Goal: Contribute content: Add original content to the website for others to see

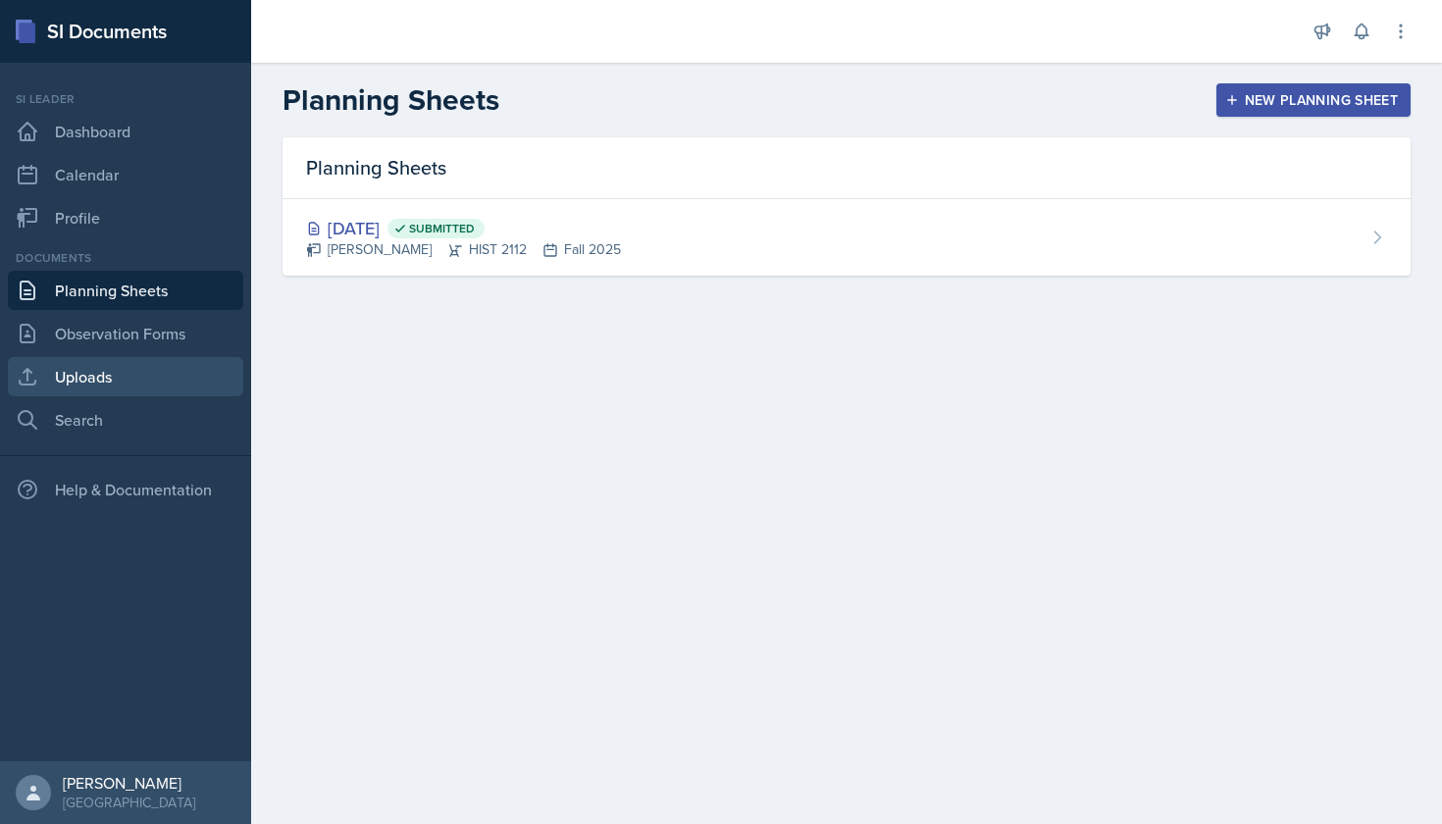
click at [182, 367] on link "Uploads" at bounding box center [125, 376] width 235 height 39
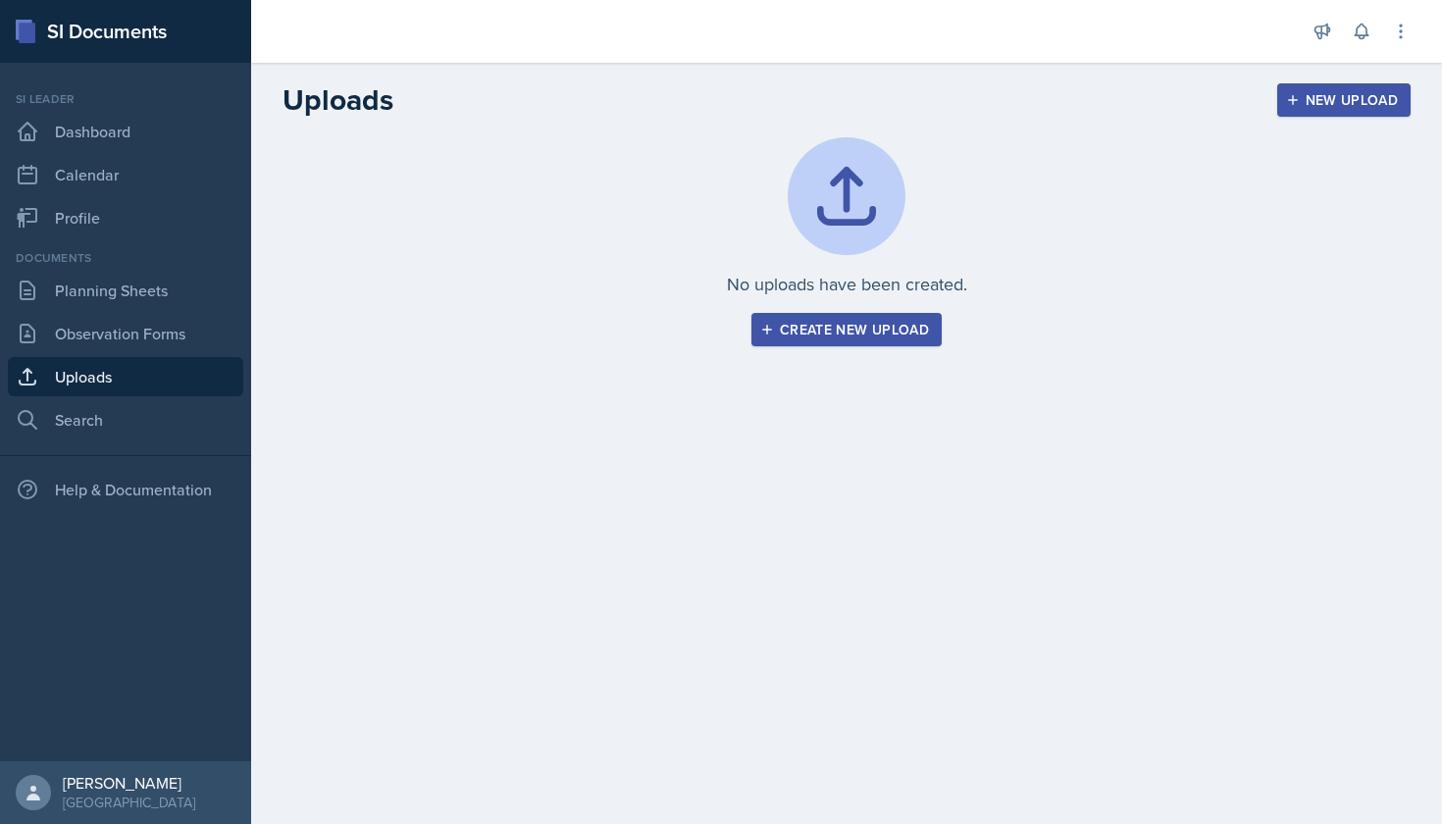
click at [779, 320] on button "Create new upload" at bounding box center [846, 329] width 190 height 33
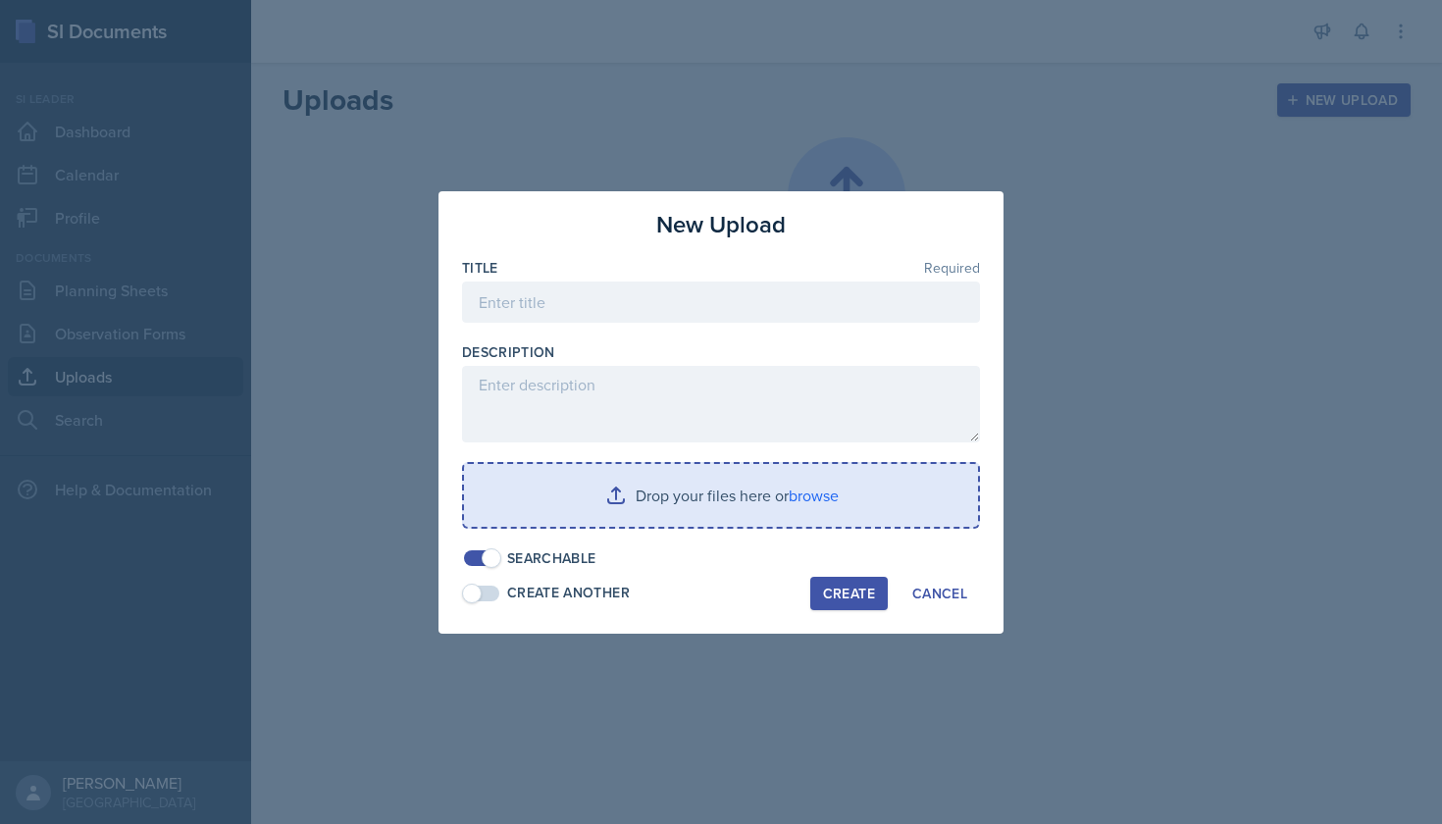
click at [812, 493] on input "file" at bounding box center [721, 495] width 514 height 63
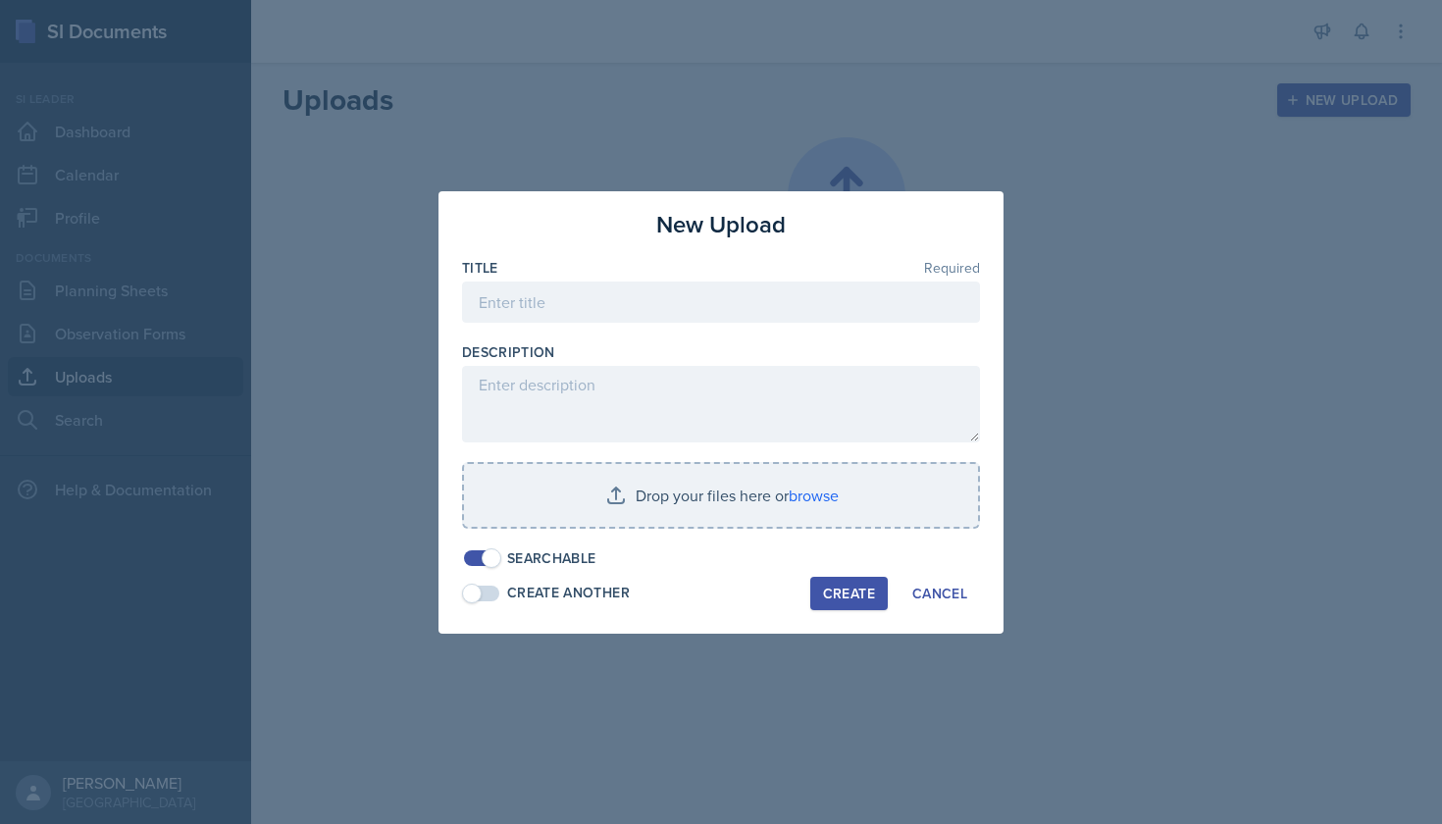
click at [496, 553] on span at bounding box center [492, 558] width 20 height 20
click at [495, 553] on span at bounding box center [481, 558] width 35 height 16
click at [656, 306] on input at bounding box center [721, 301] width 518 height 41
drag, startPoint x: 586, startPoint y: 304, endPoint x: 433, endPoint y: 288, distance: 152.8
click at [433, 288] on div "New Upload Title Required Reconstruction Exit Ticket Description Drop your file…" at bounding box center [721, 412] width 1442 height 824
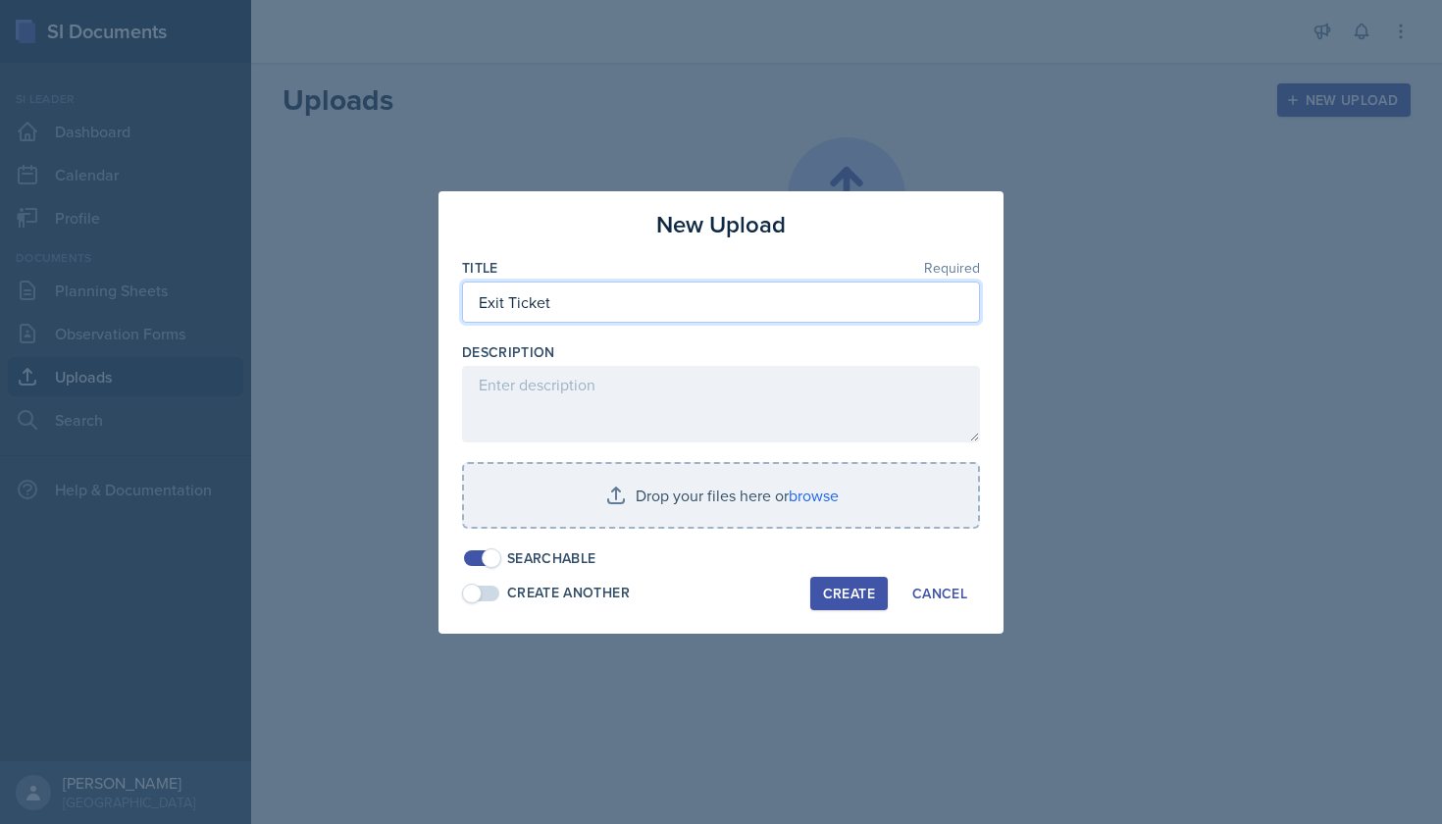
click at [555, 302] on input "Exit Ticket" at bounding box center [721, 301] width 518 height 41
type input "Exit Ticket - Reconstruction"
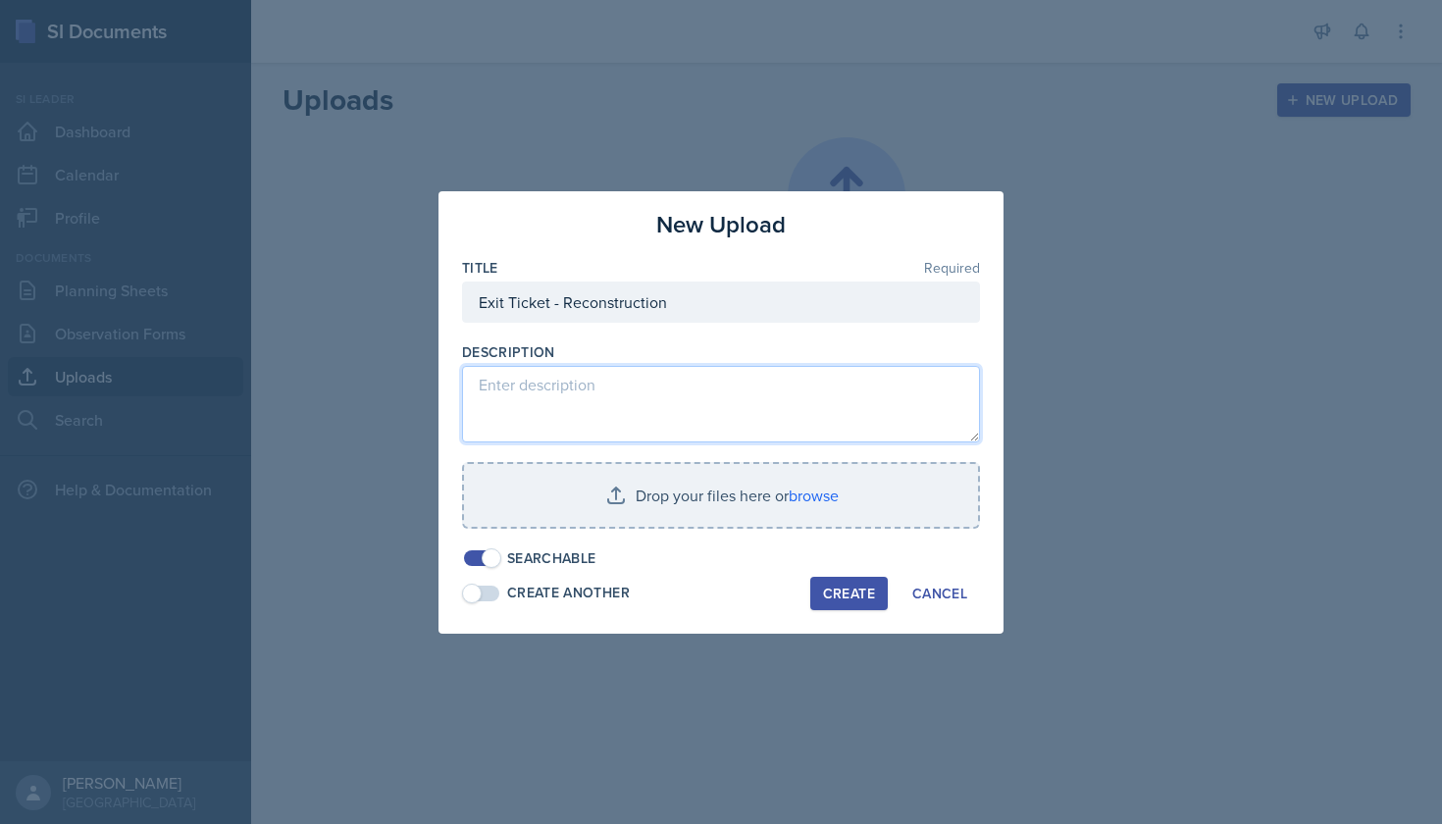
click at [524, 387] on textarea at bounding box center [721, 404] width 518 height 76
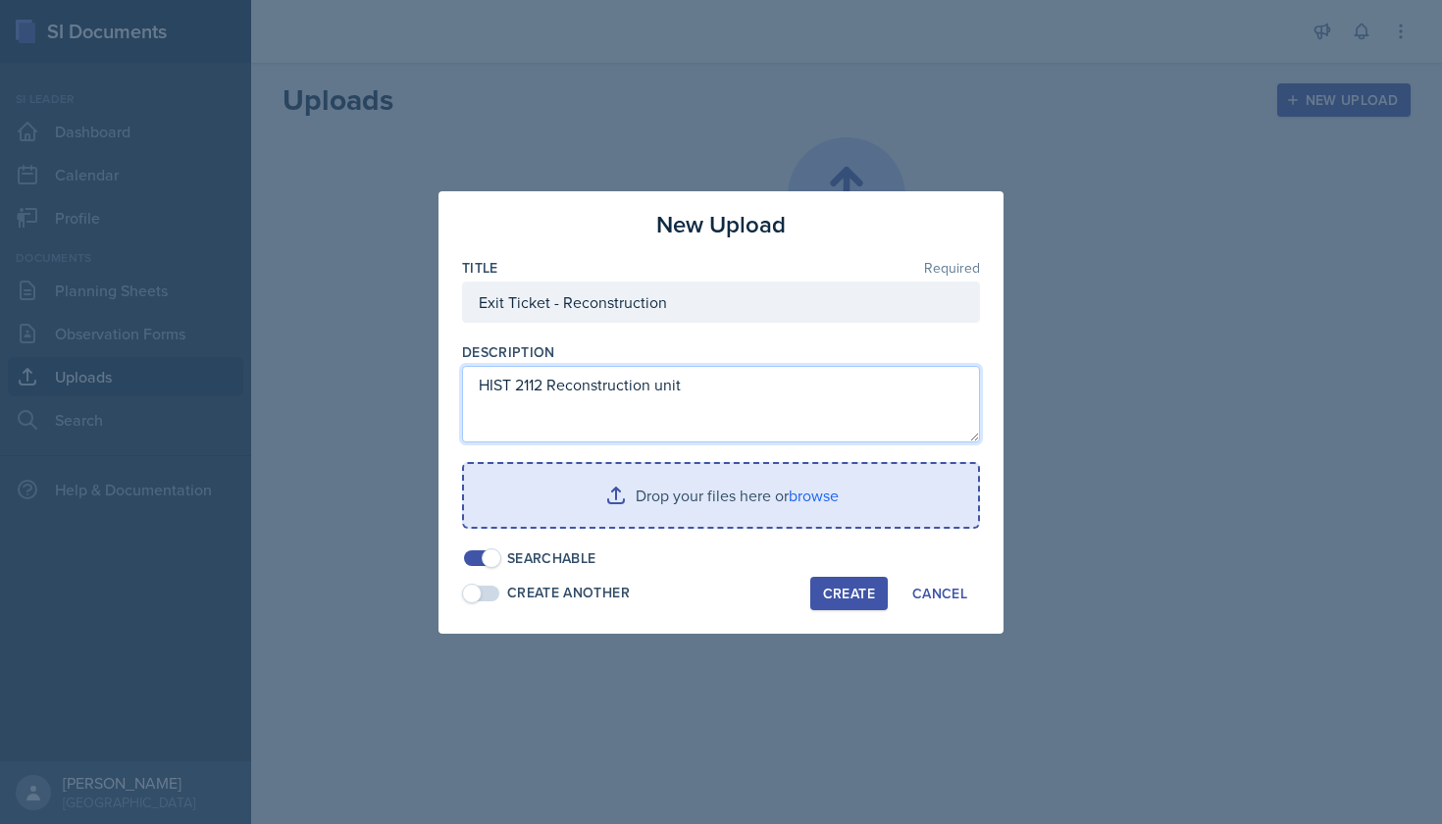
type textarea "HIST 2112 Reconstruction unit"
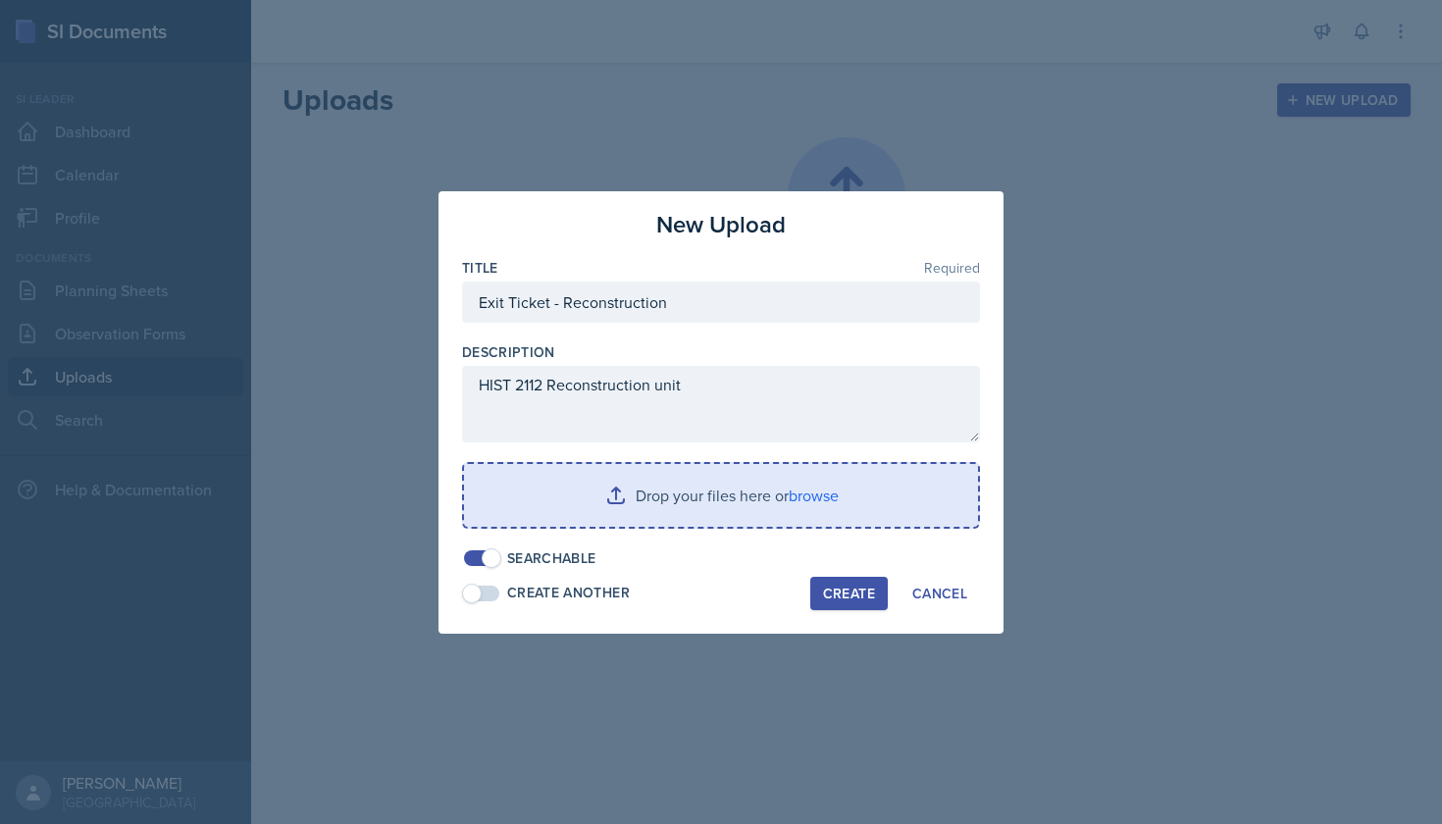
click at [711, 496] on input "file" at bounding box center [721, 495] width 514 height 63
click at [836, 488] on input "file" at bounding box center [721, 495] width 514 height 63
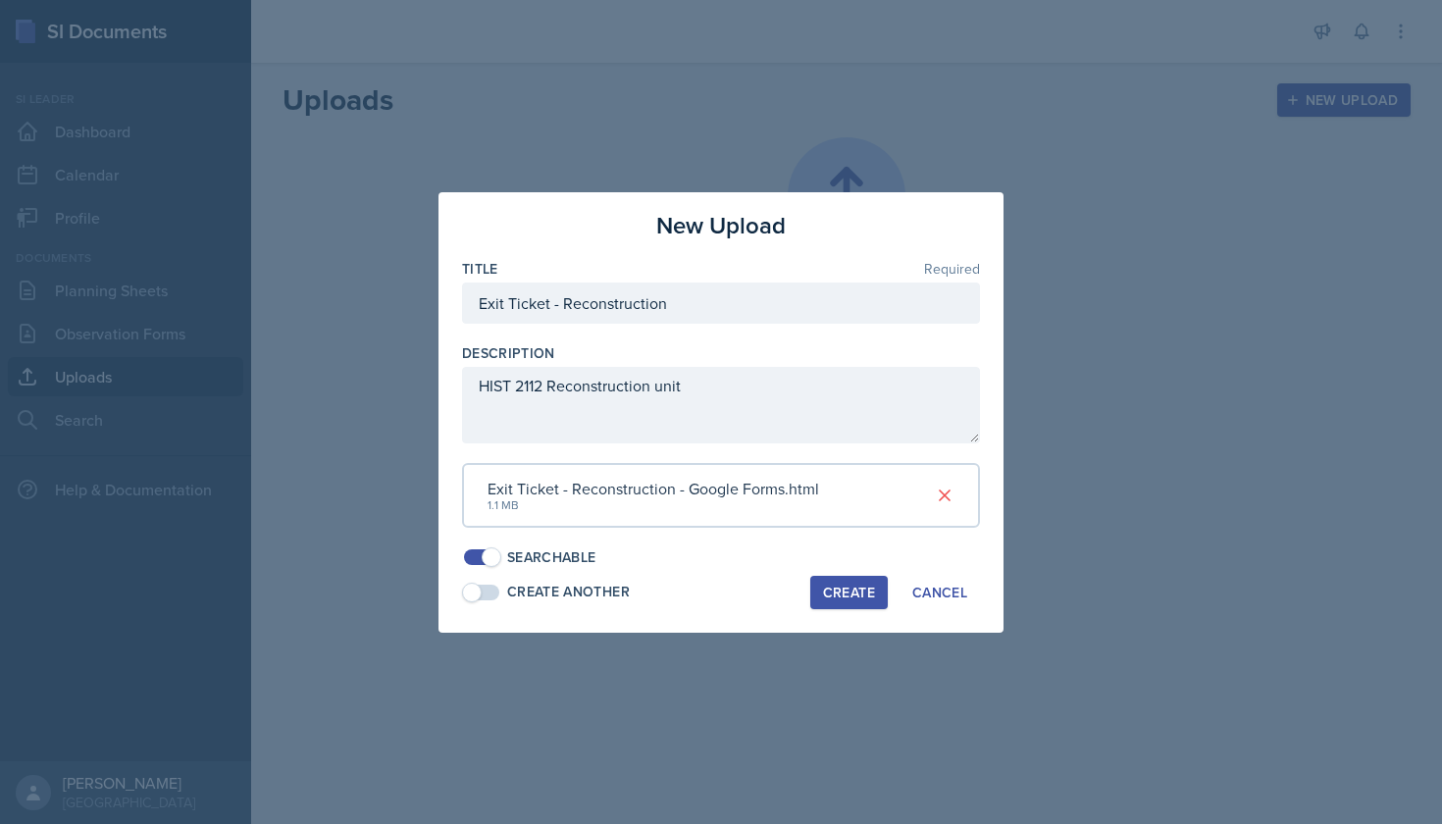
click at [850, 585] on div "Create" at bounding box center [849, 593] width 52 height 16
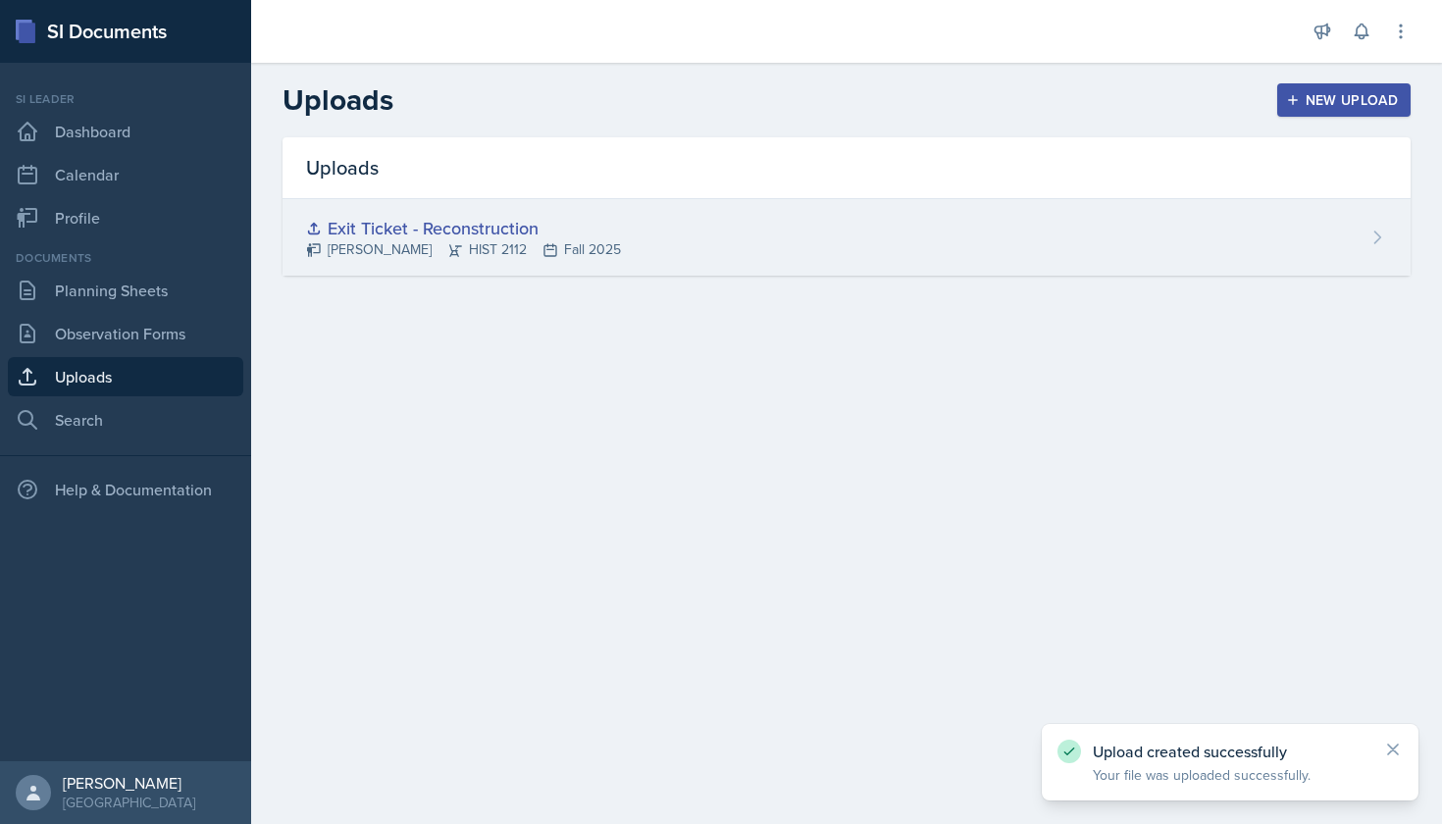
click at [501, 228] on div "Exit Ticket - Reconstruction" at bounding box center [463, 228] width 315 height 26
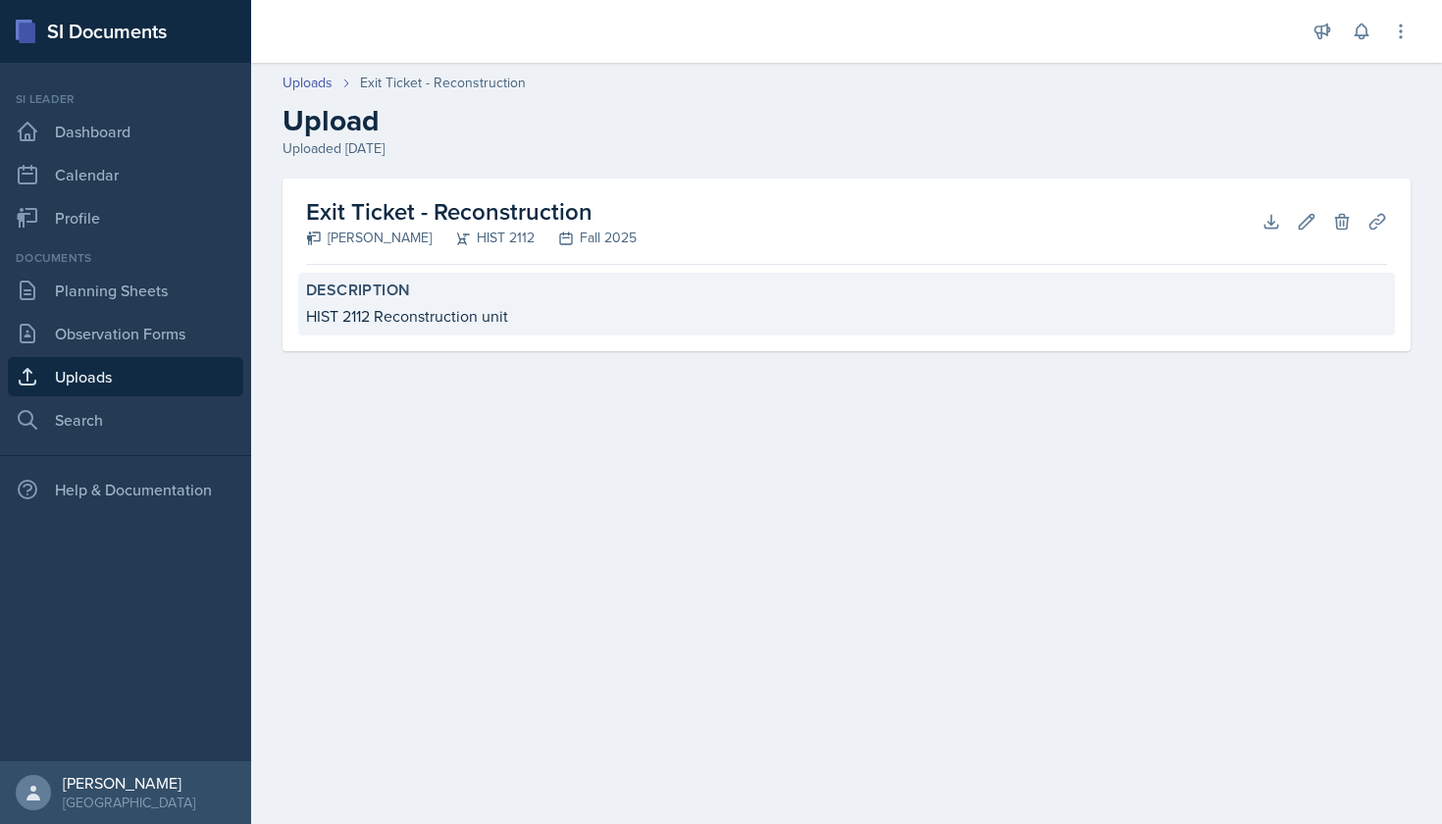
click at [470, 312] on div "HIST 2112 Reconstruction unit" at bounding box center [846, 316] width 1081 height 24
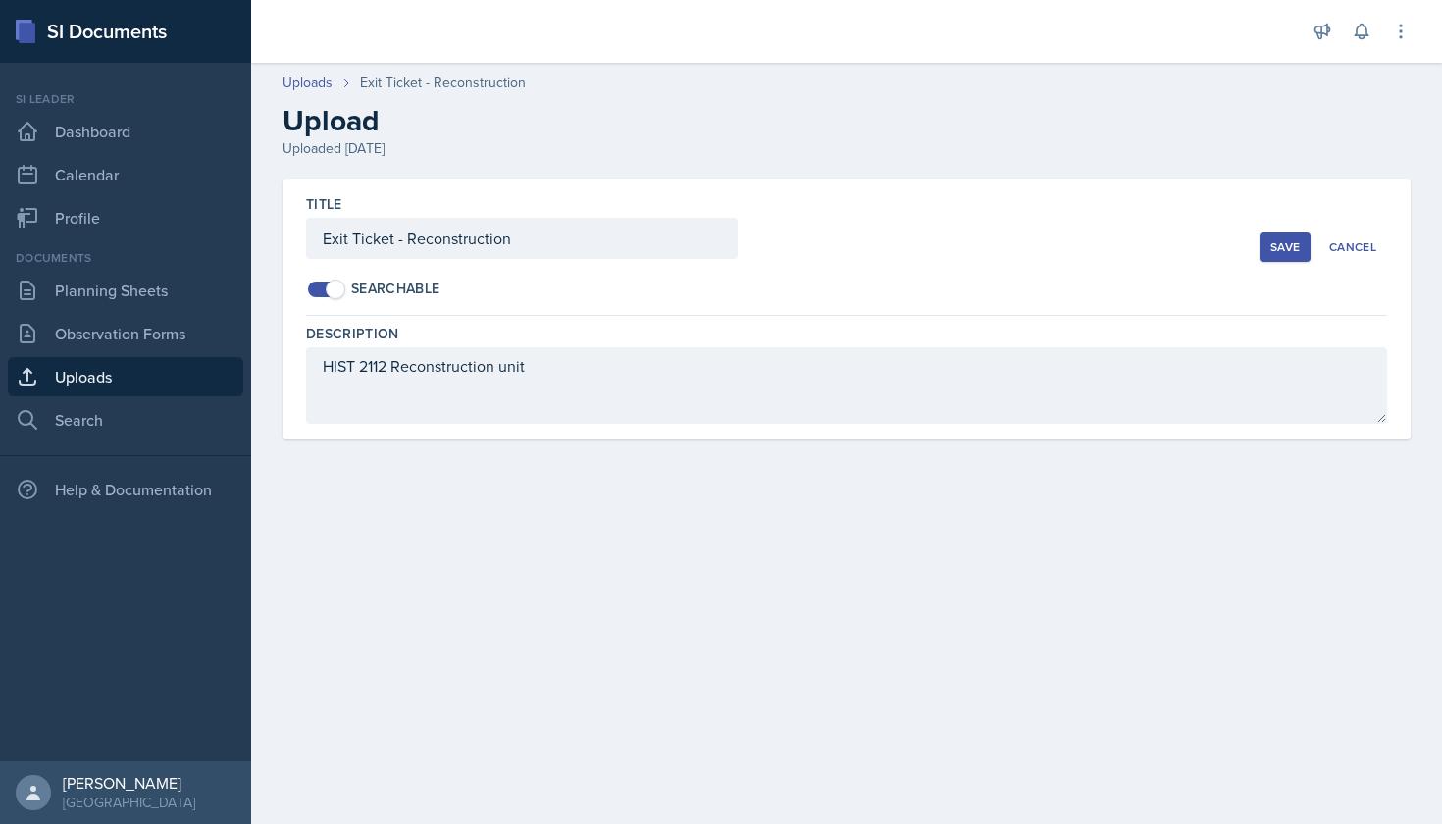
click at [1276, 248] on div "Save" at bounding box center [1284, 247] width 29 height 16
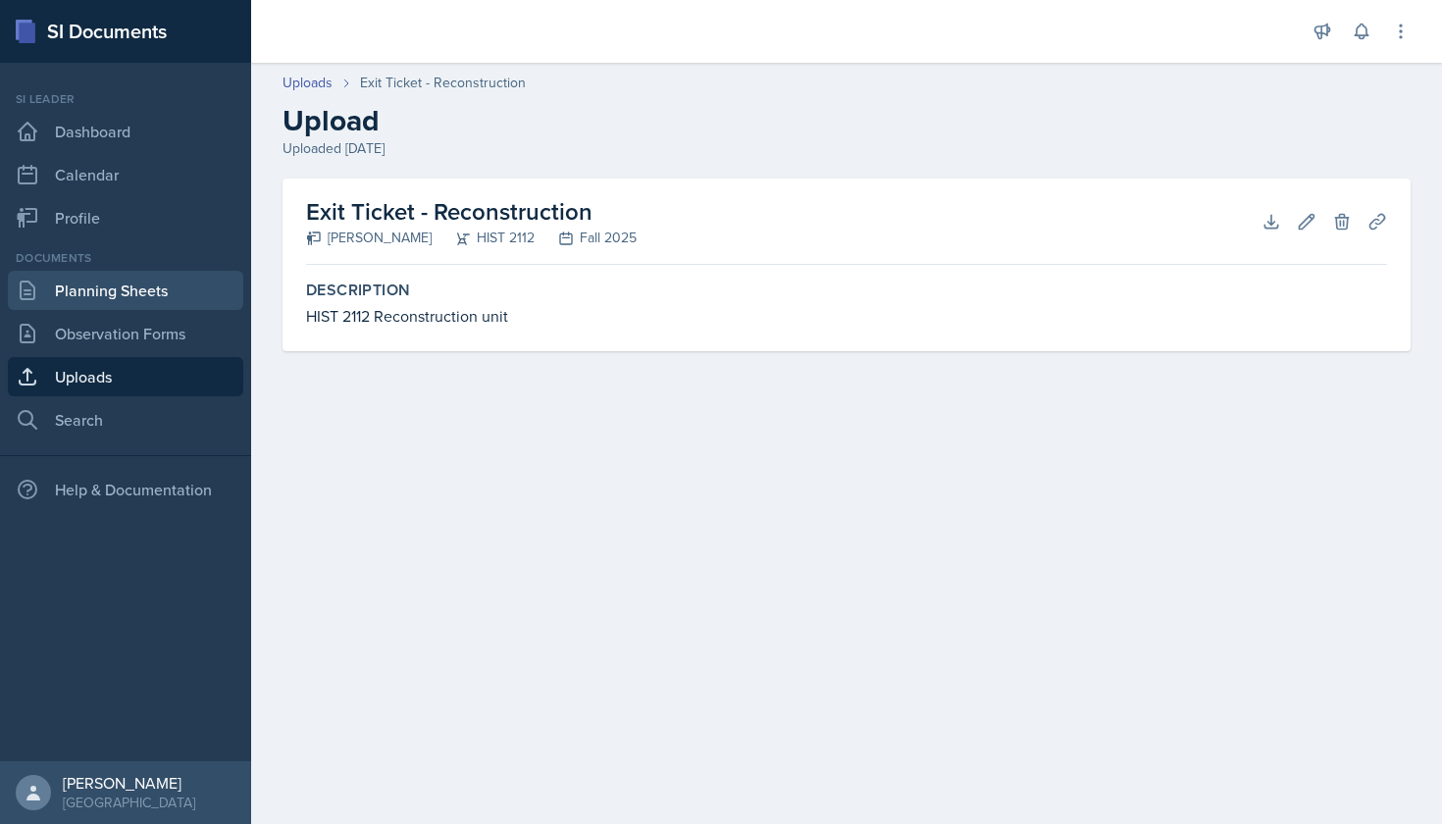
click at [186, 277] on link "Planning Sheets" at bounding box center [125, 290] width 235 height 39
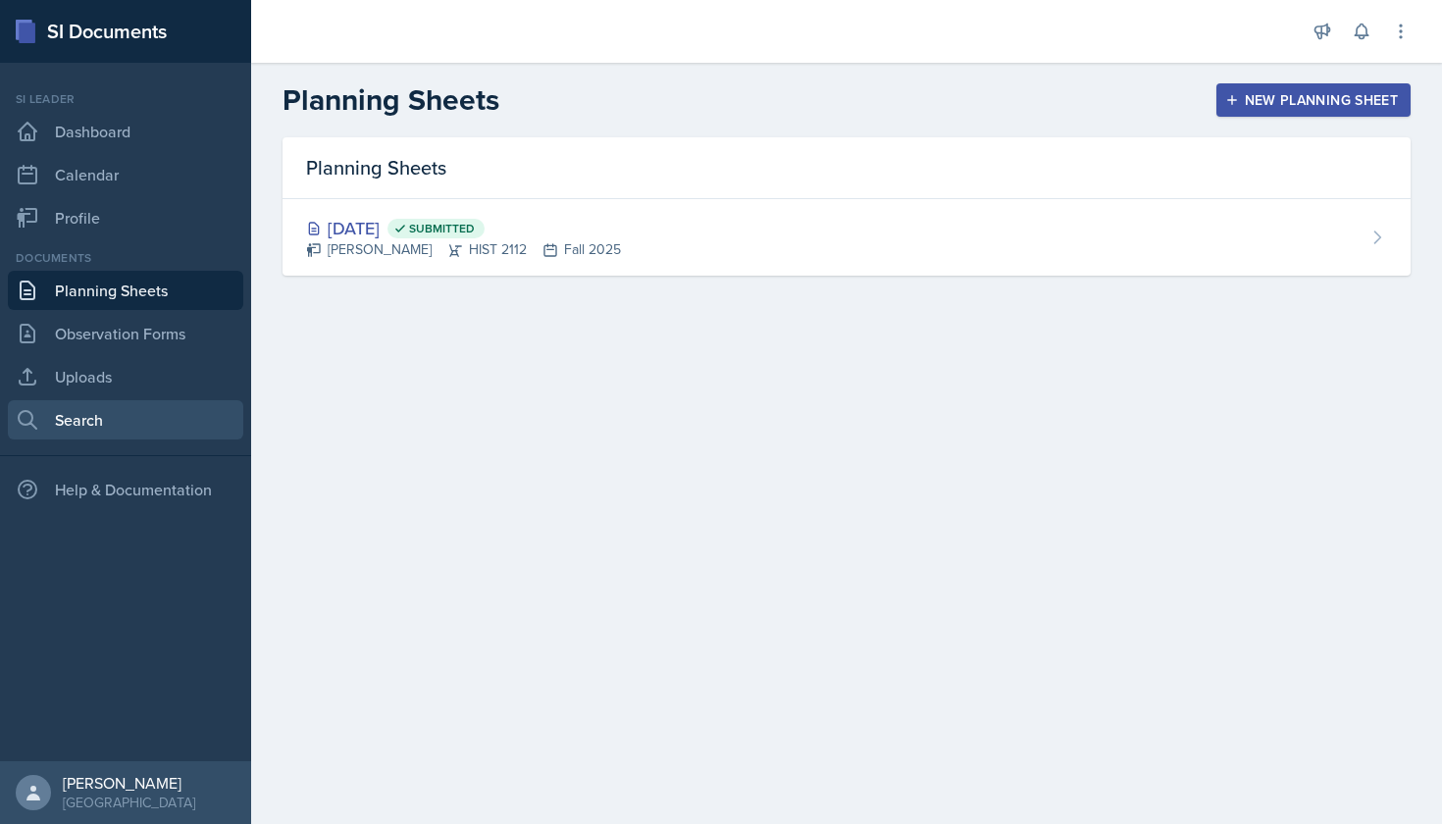
click at [148, 417] on link "Search" at bounding box center [125, 419] width 235 height 39
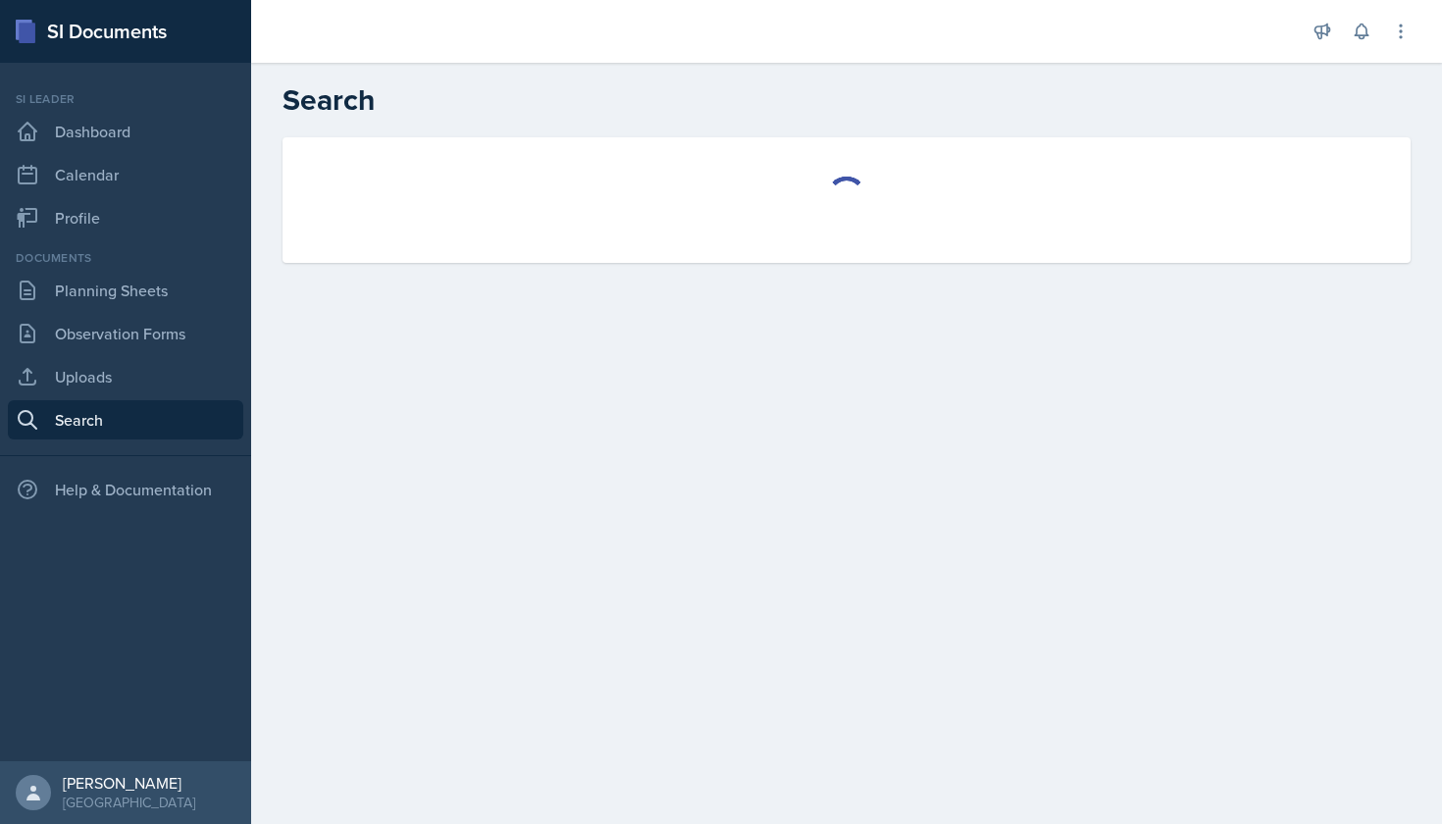
select select "all"
select select "1"
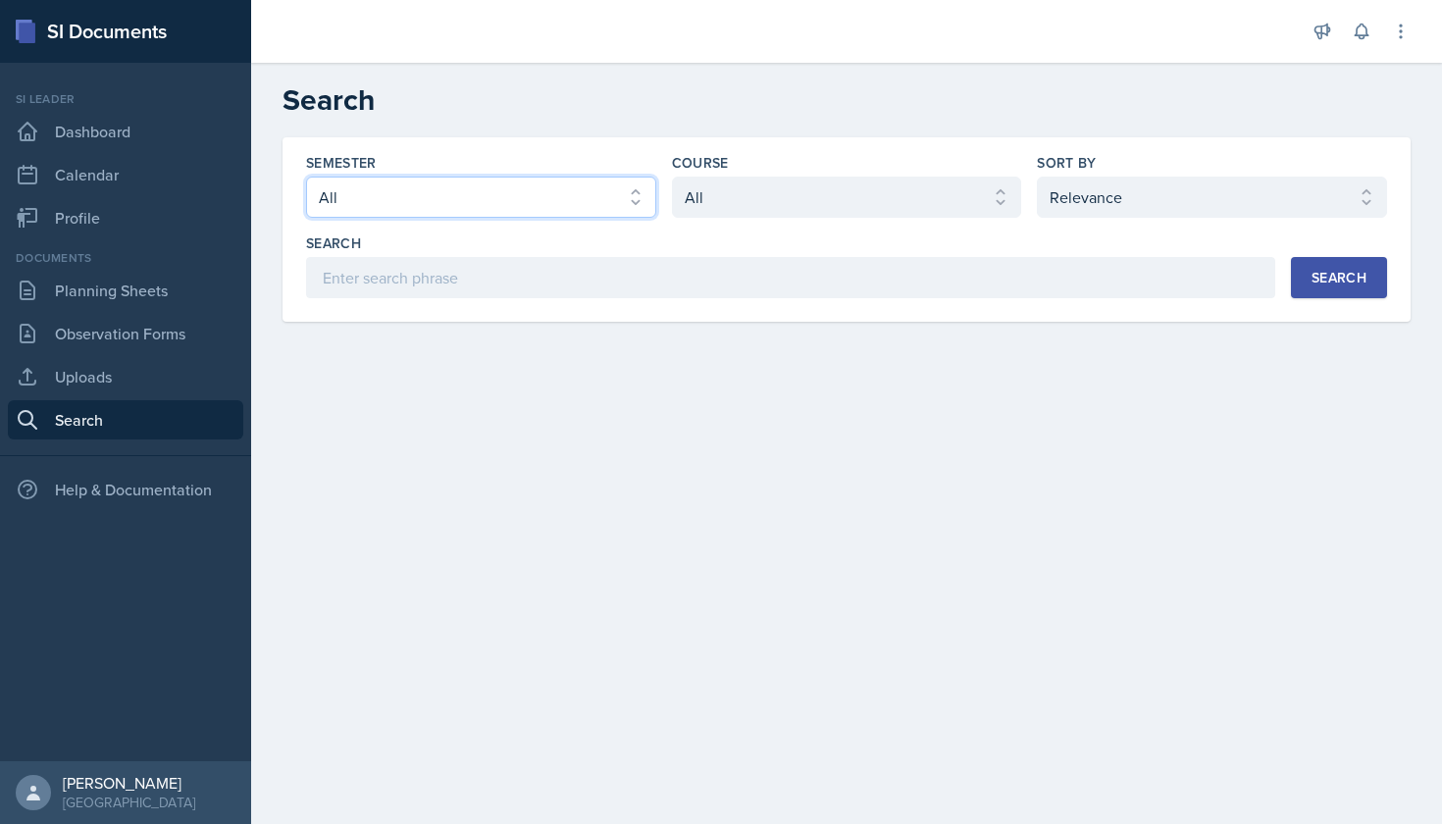
select select "a8ed5ca7-d3a3-44eb-ad59-ceca828f7d72"
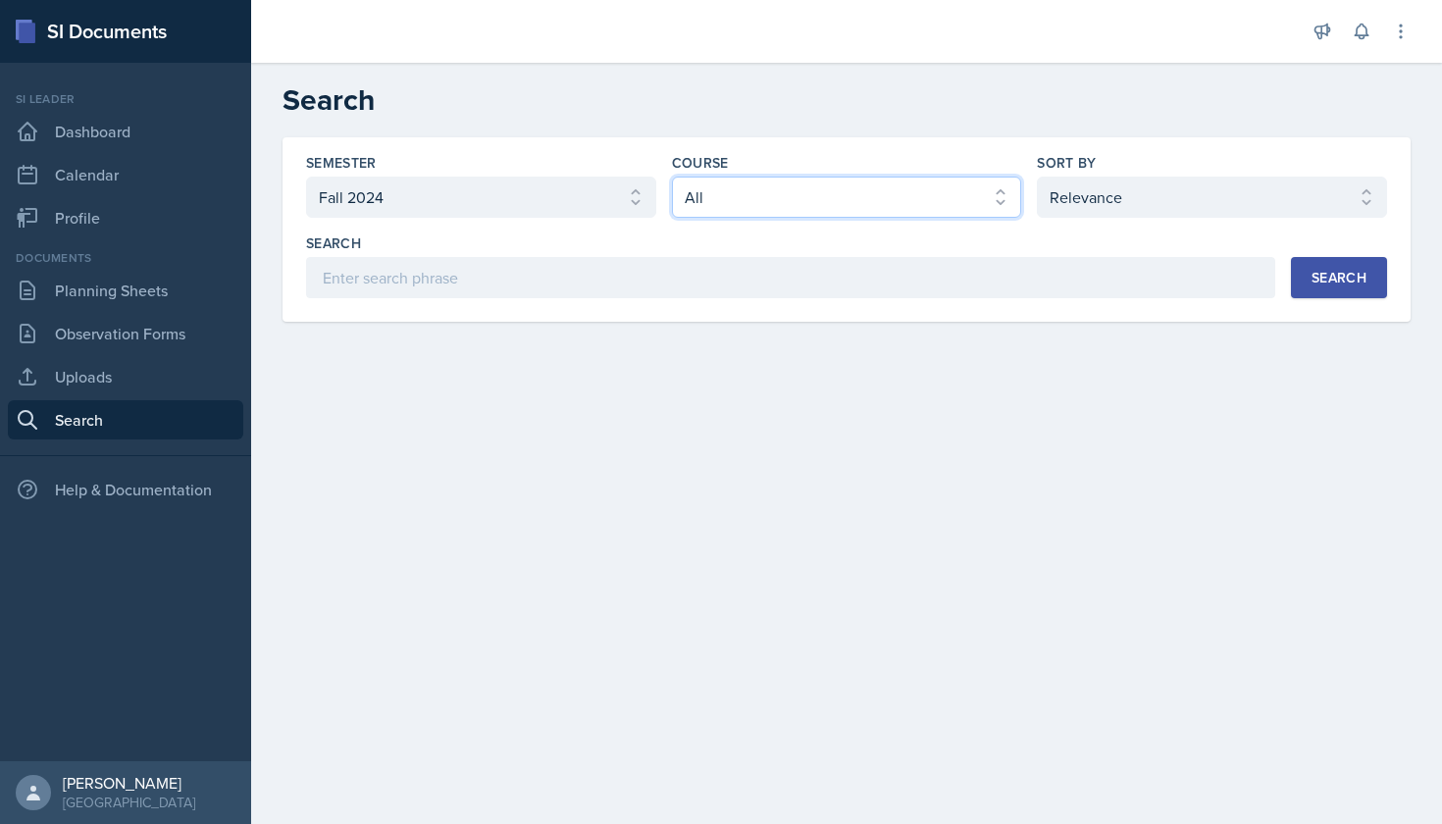
select select "e03f2d5a-f3a5-4e0e-9167-550ff5b2876a"
click at [1329, 285] on div "Search" at bounding box center [1338, 278] width 55 height 16
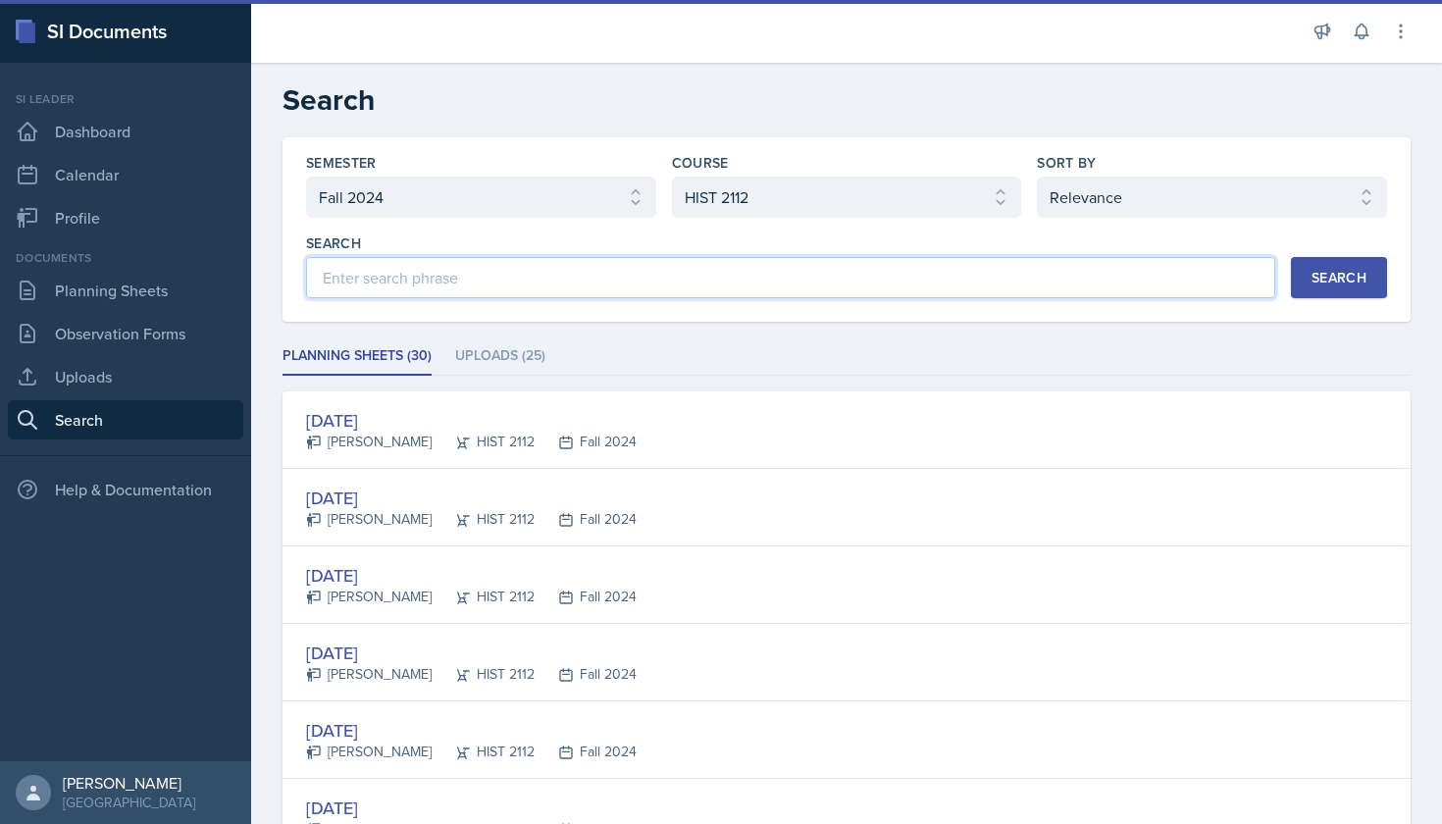
click at [1184, 282] on input at bounding box center [790, 277] width 969 height 41
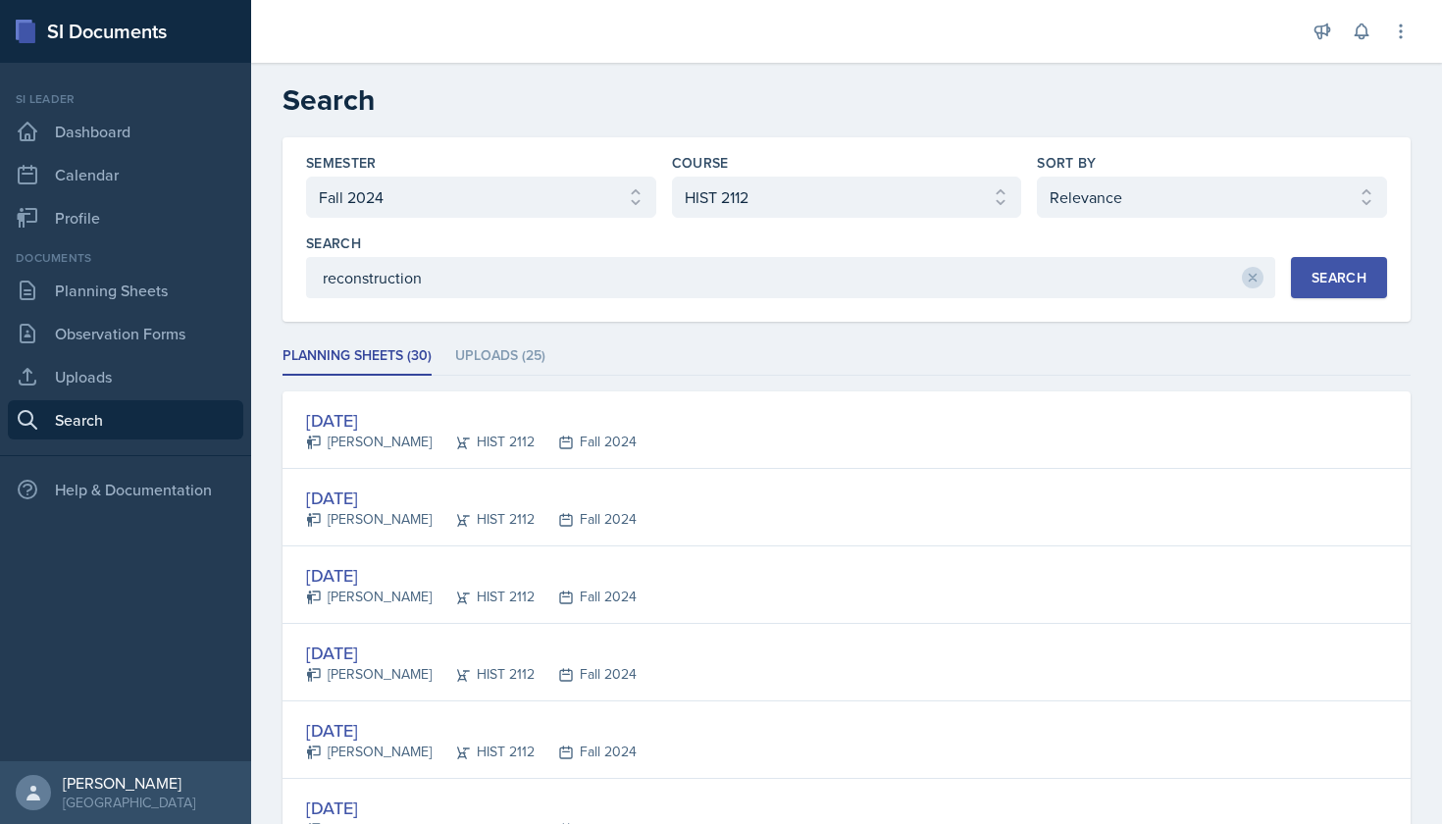
click at [1369, 270] on button "Search" at bounding box center [1339, 277] width 96 height 41
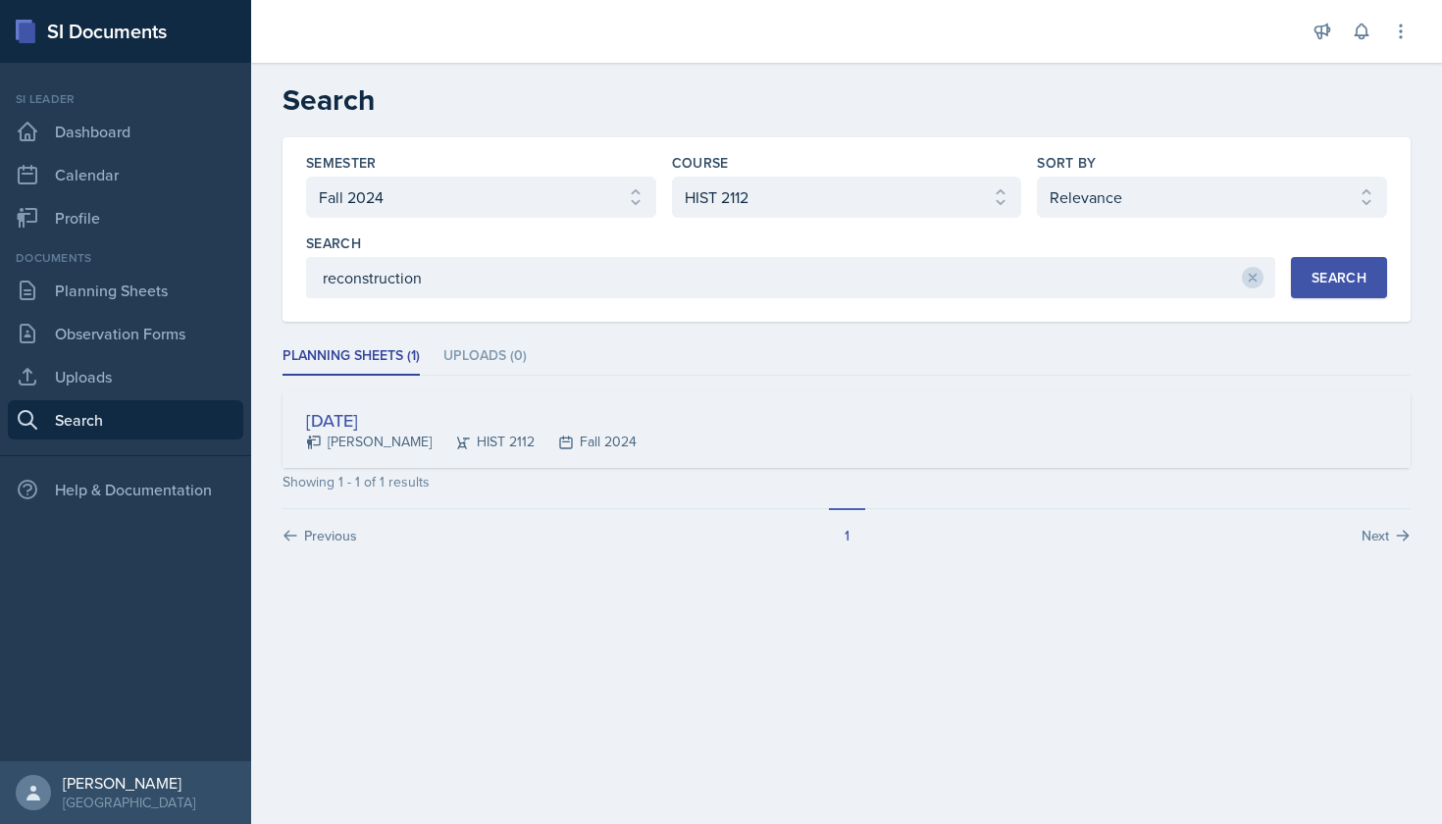
click at [397, 418] on div "[DATE]" at bounding box center [471, 420] width 331 height 26
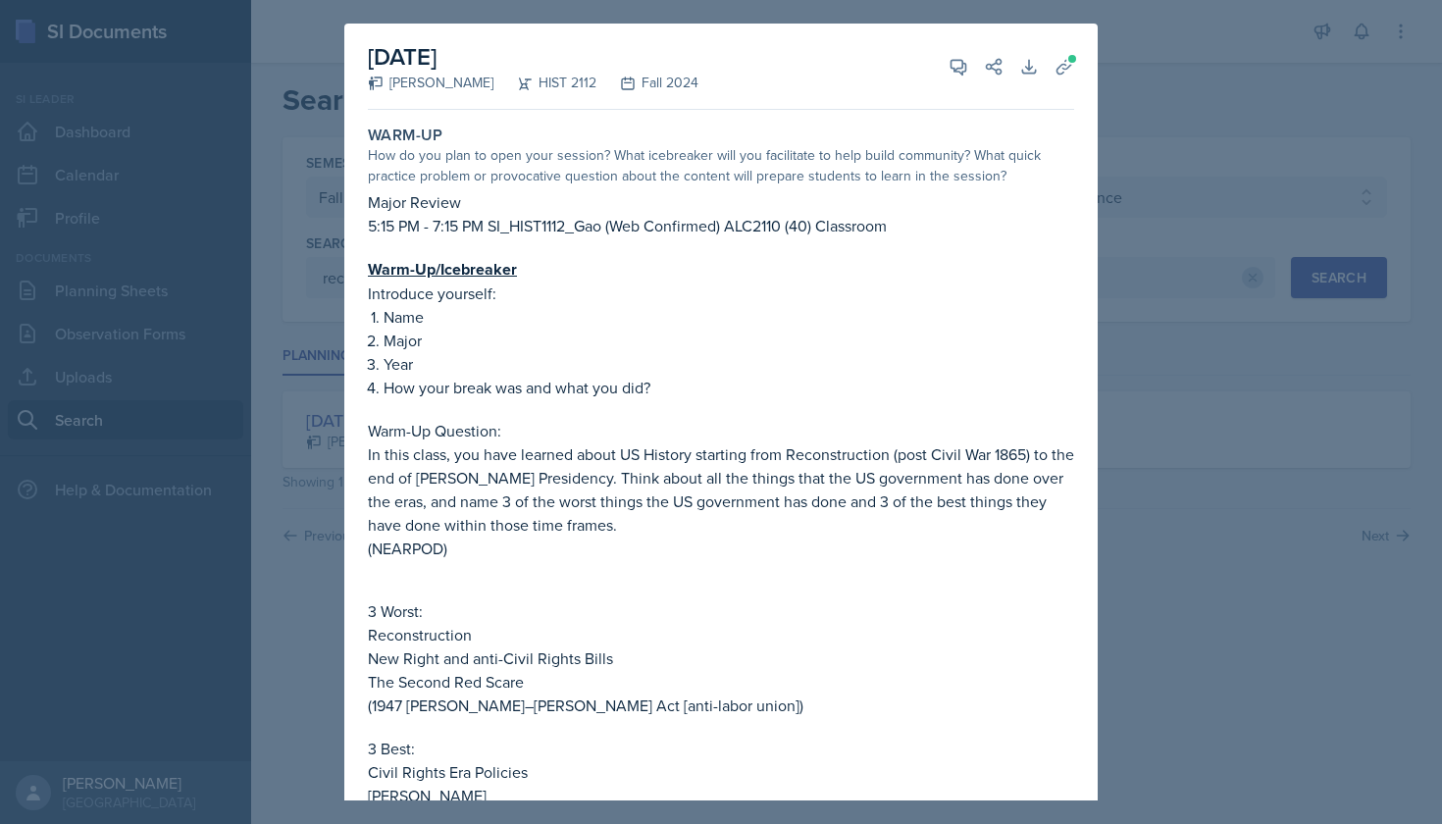
click at [1177, 158] on div at bounding box center [721, 412] width 1442 height 824
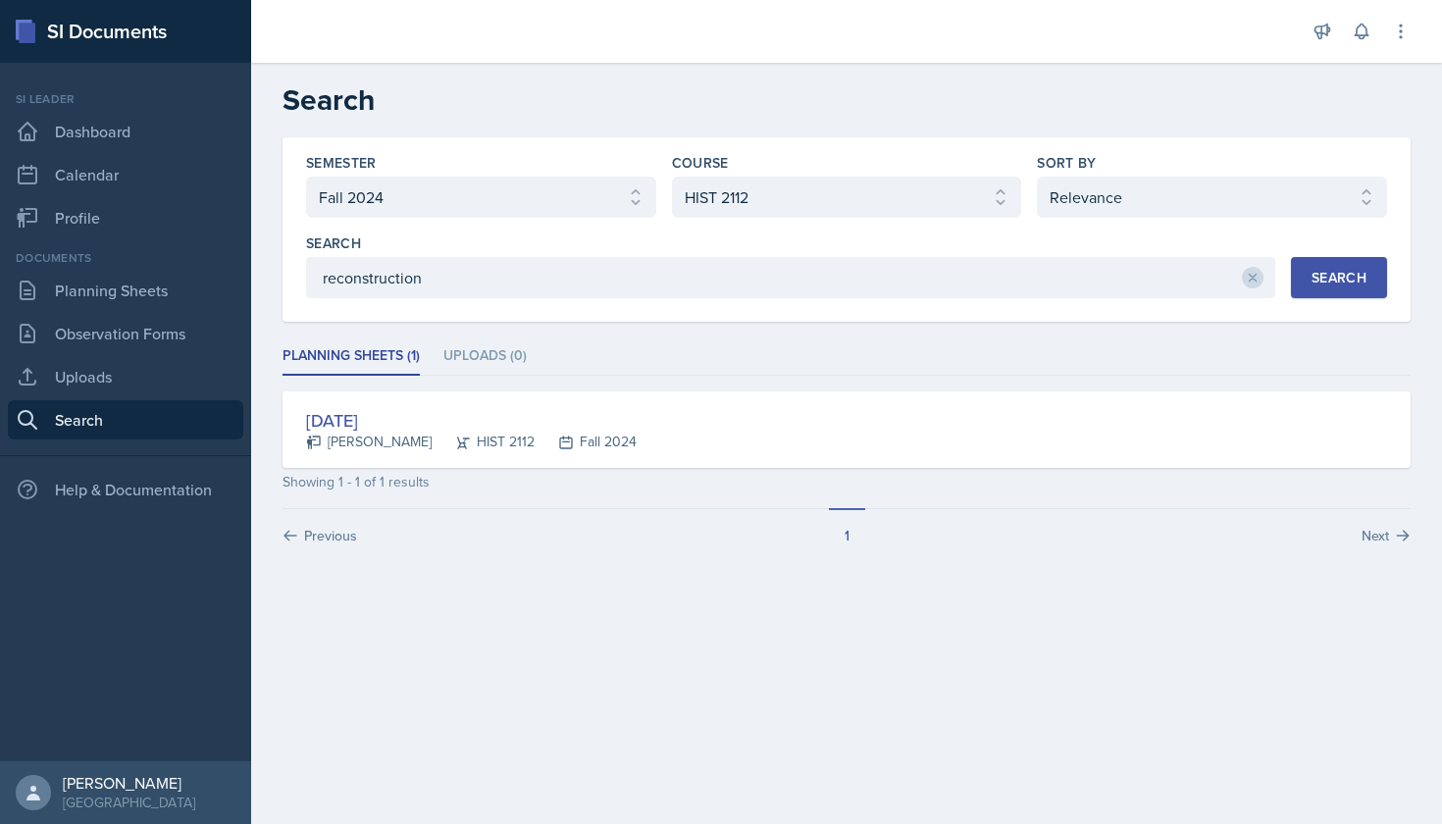
click at [638, 306] on div "Semester Select semester All Fall 2025 Summer 2025 Spring 2025 Fall 2024 Summer…" at bounding box center [846, 229] width 1128 height 184
click at [643, 286] on input "reconstruction" at bounding box center [790, 277] width 969 height 41
type input "r"
type input "civil war"
click at [1323, 279] on div "Search" at bounding box center [1338, 278] width 55 height 16
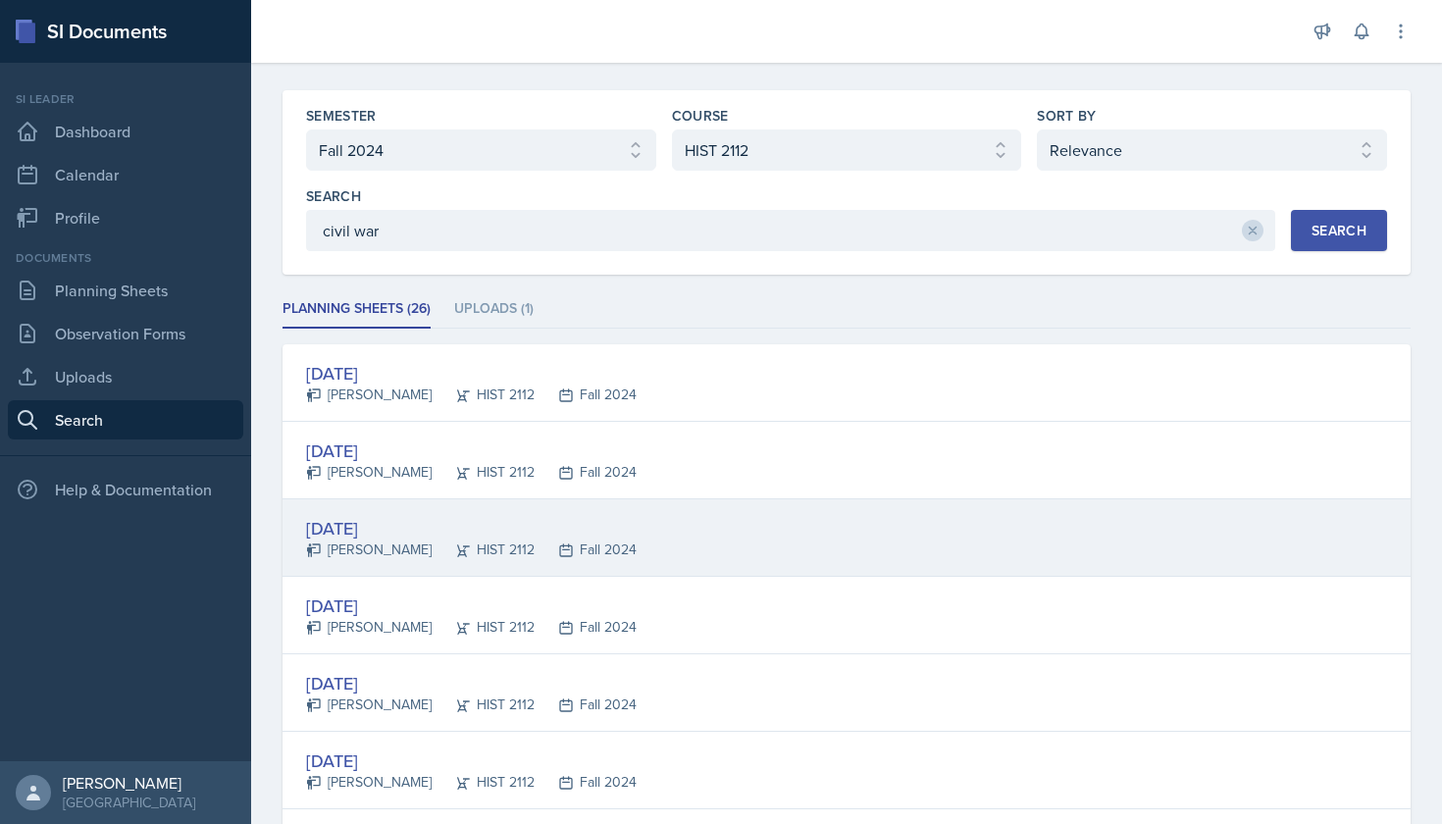
scroll to position [43, 0]
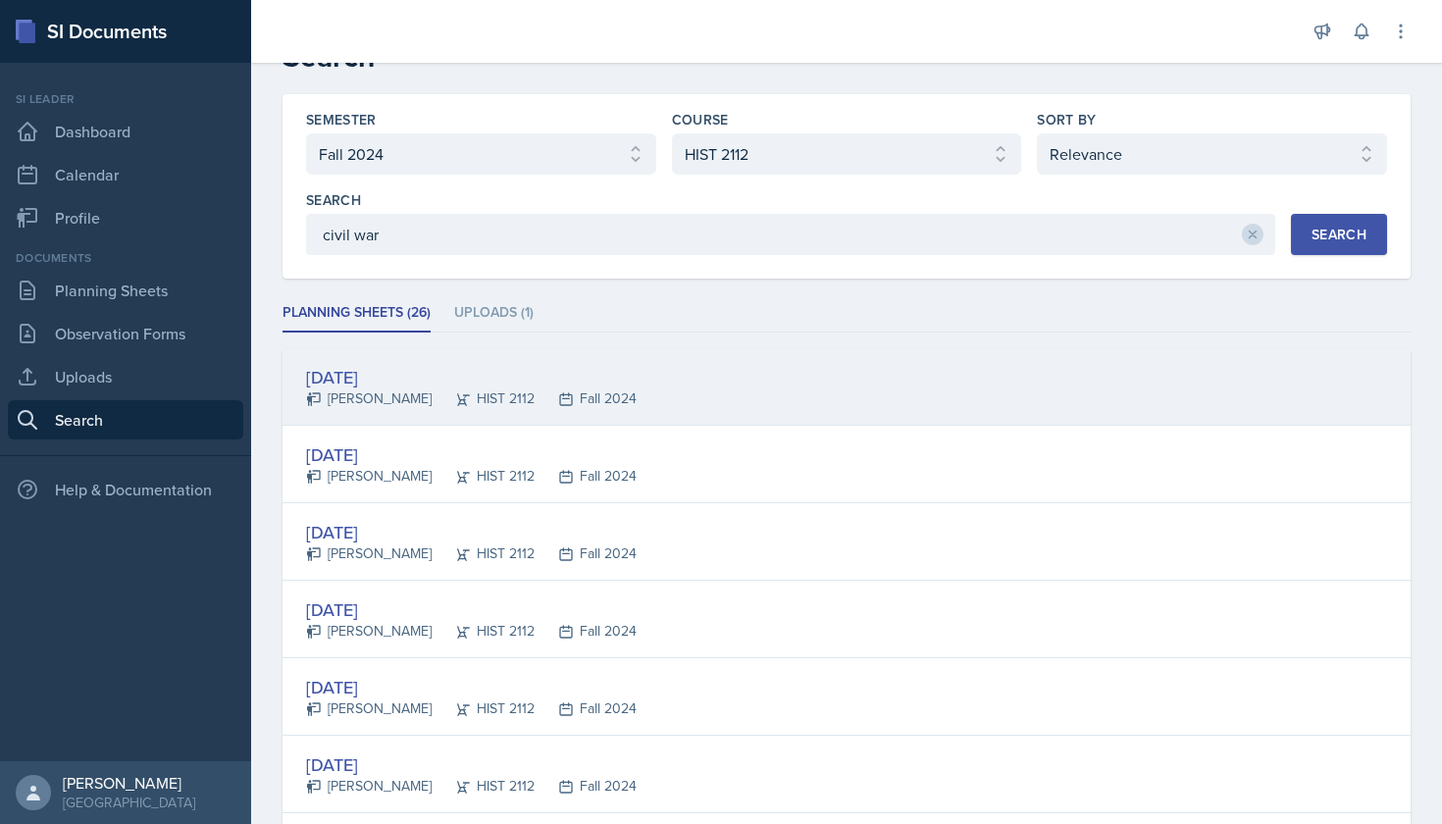
click at [387, 378] on div "[DATE]" at bounding box center [471, 377] width 331 height 26
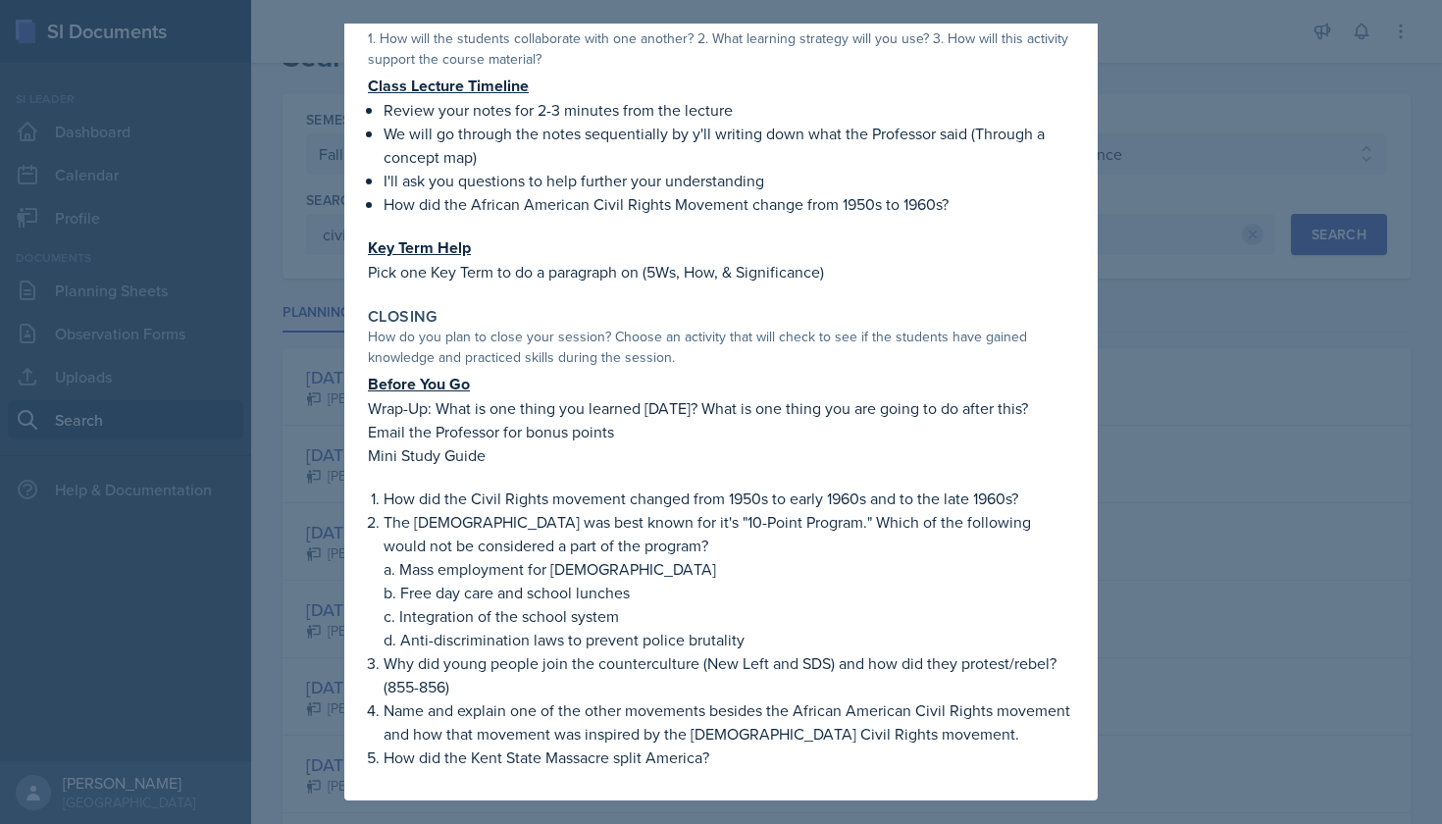
scroll to position [0, 0]
click at [284, 463] on div at bounding box center [721, 412] width 1442 height 824
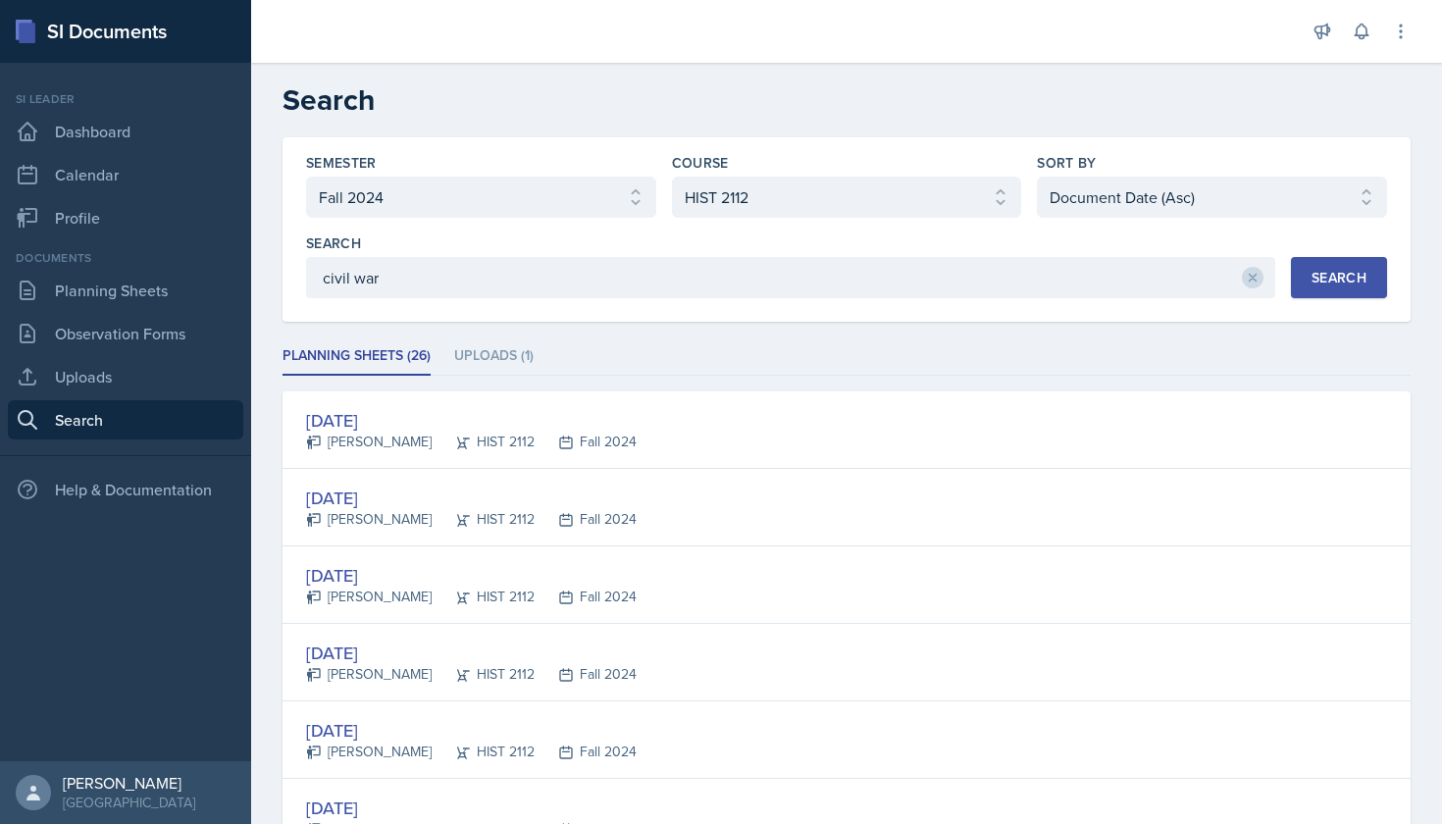
click at [1310, 264] on button "Search" at bounding box center [1339, 277] width 96 height 41
select select "3"
click at [1315, 270] on div "Search" at bounding box center [1338, 278] width 55 height 16
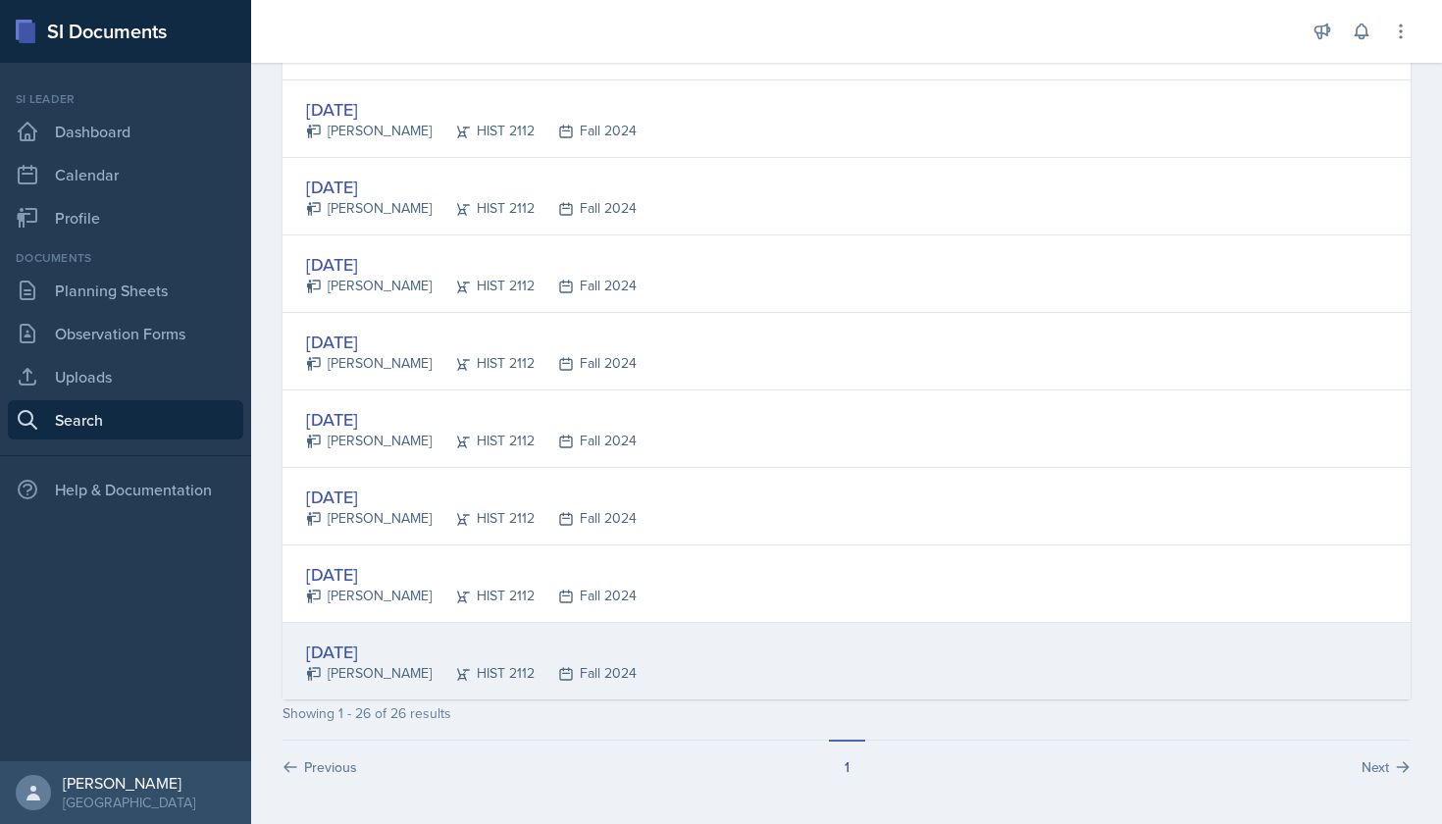
scroll to position [1706, 0]
click at [391, 652] on div "[DATE]" at bounding box center [471, 651] width 331 height 26
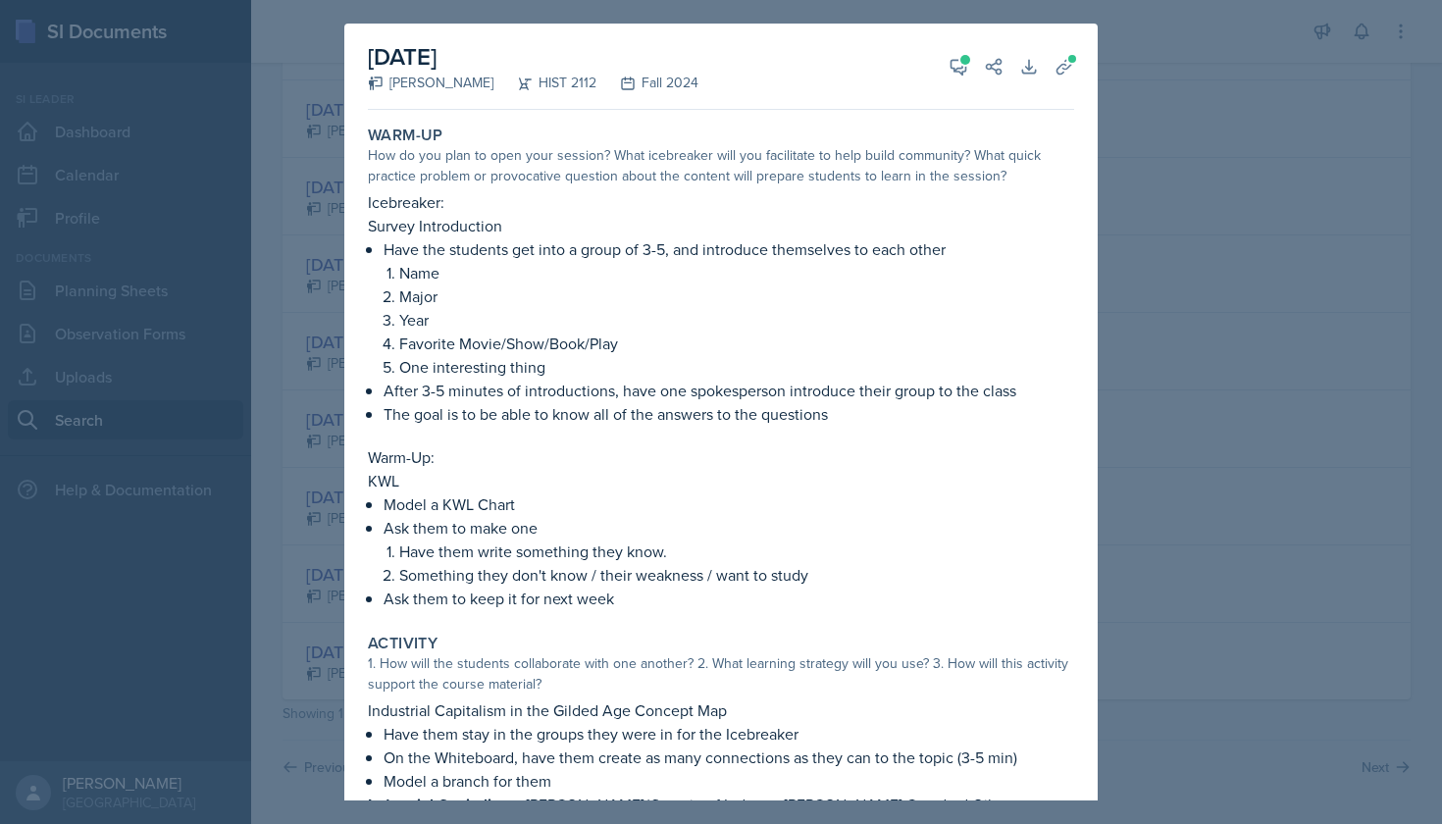
scroll to position [0, 0]
click at [1149, 289] on div at bounding box center [721, 412] width 1442 height 824
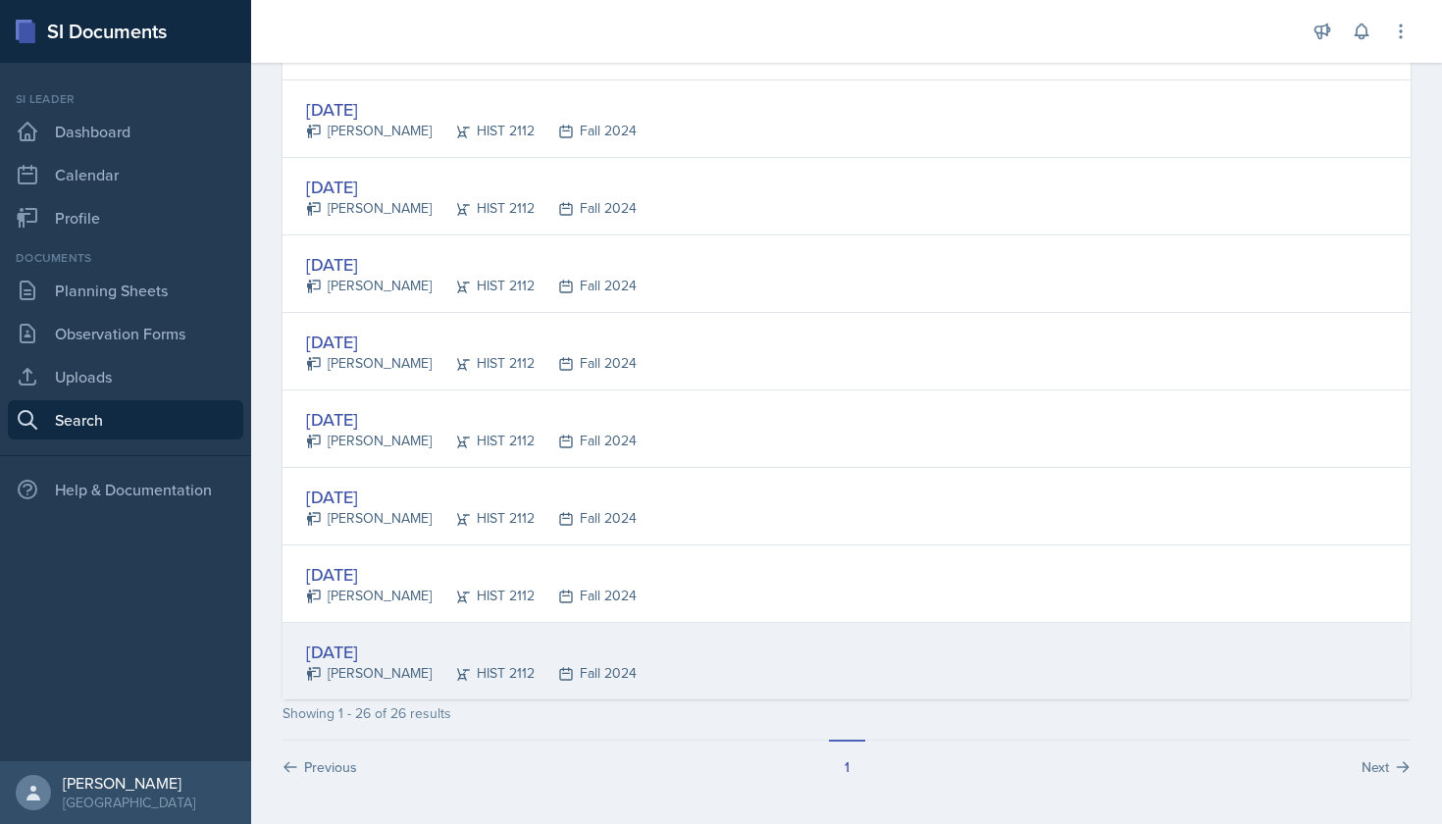
click at [402, 651] on div "[DATE]" at bounding box center [471, 651] width 331 height 26
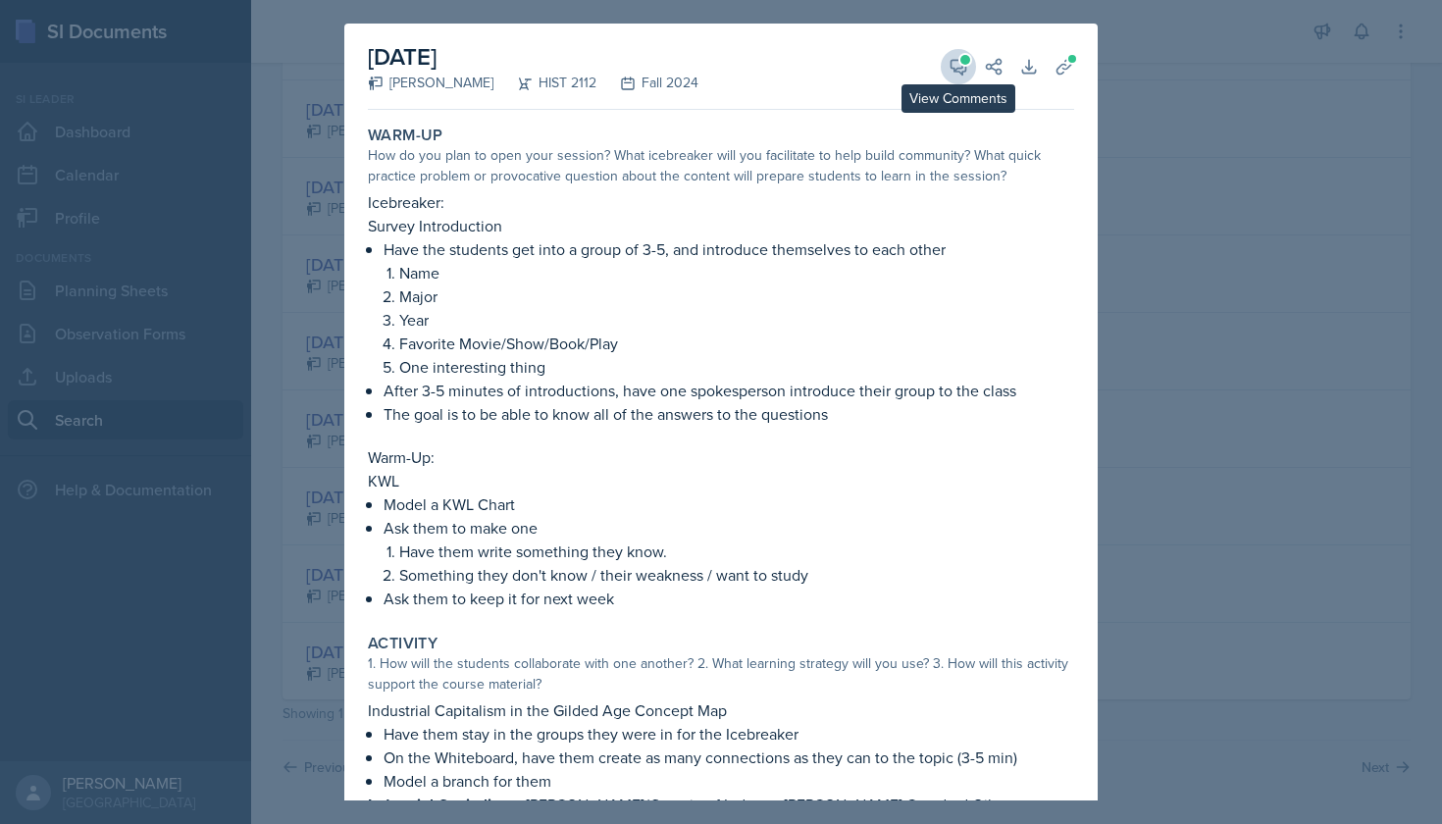
click at [965, 67] on icon at bounding box center [958, 67] width 15 height 15
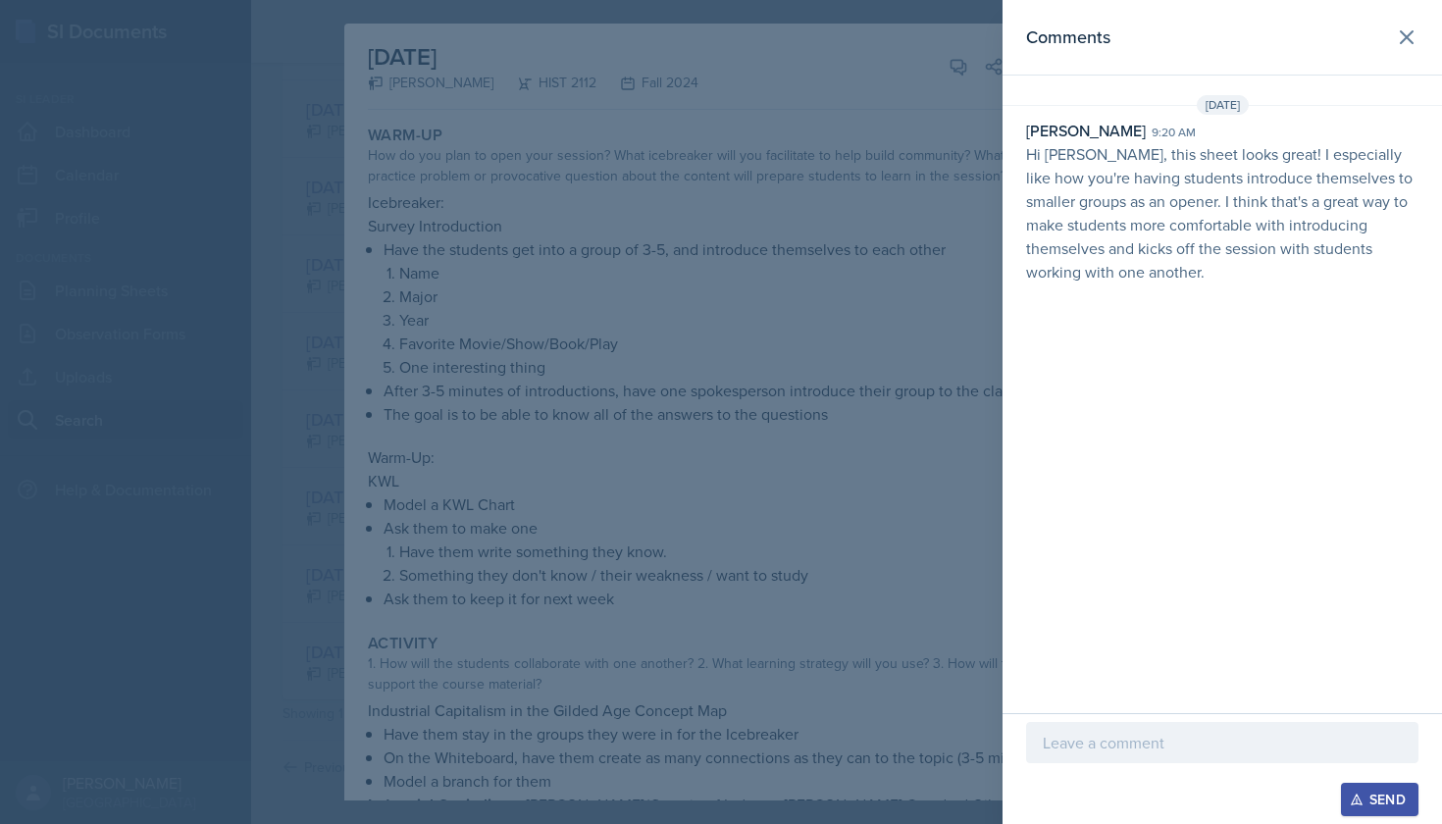
click at [811, 108] on div at bounding box center [721, 412] width 1442 height 824
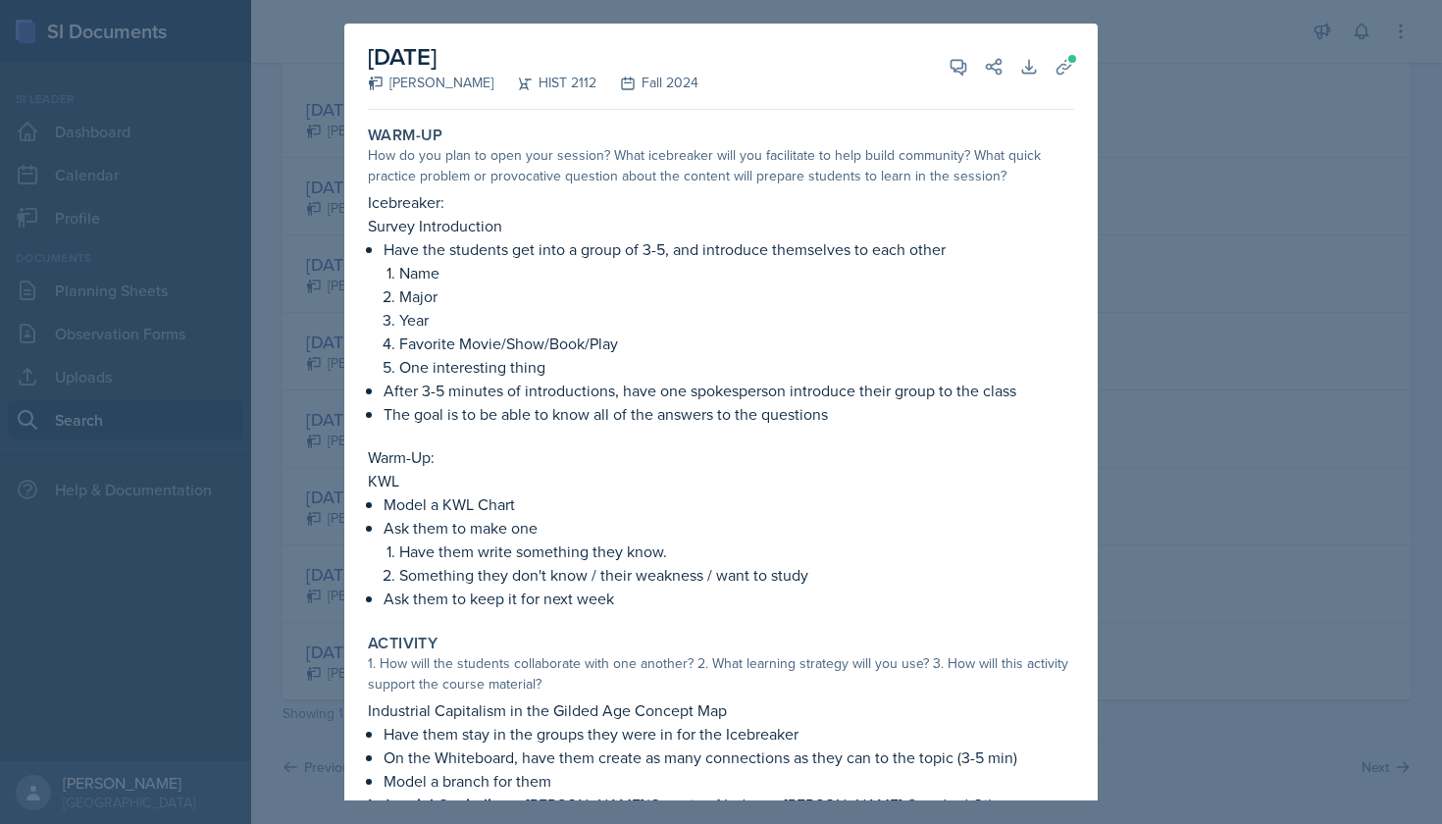
click at [1198, 169] on div at bounding box center [721, 412] width 1442 height 824
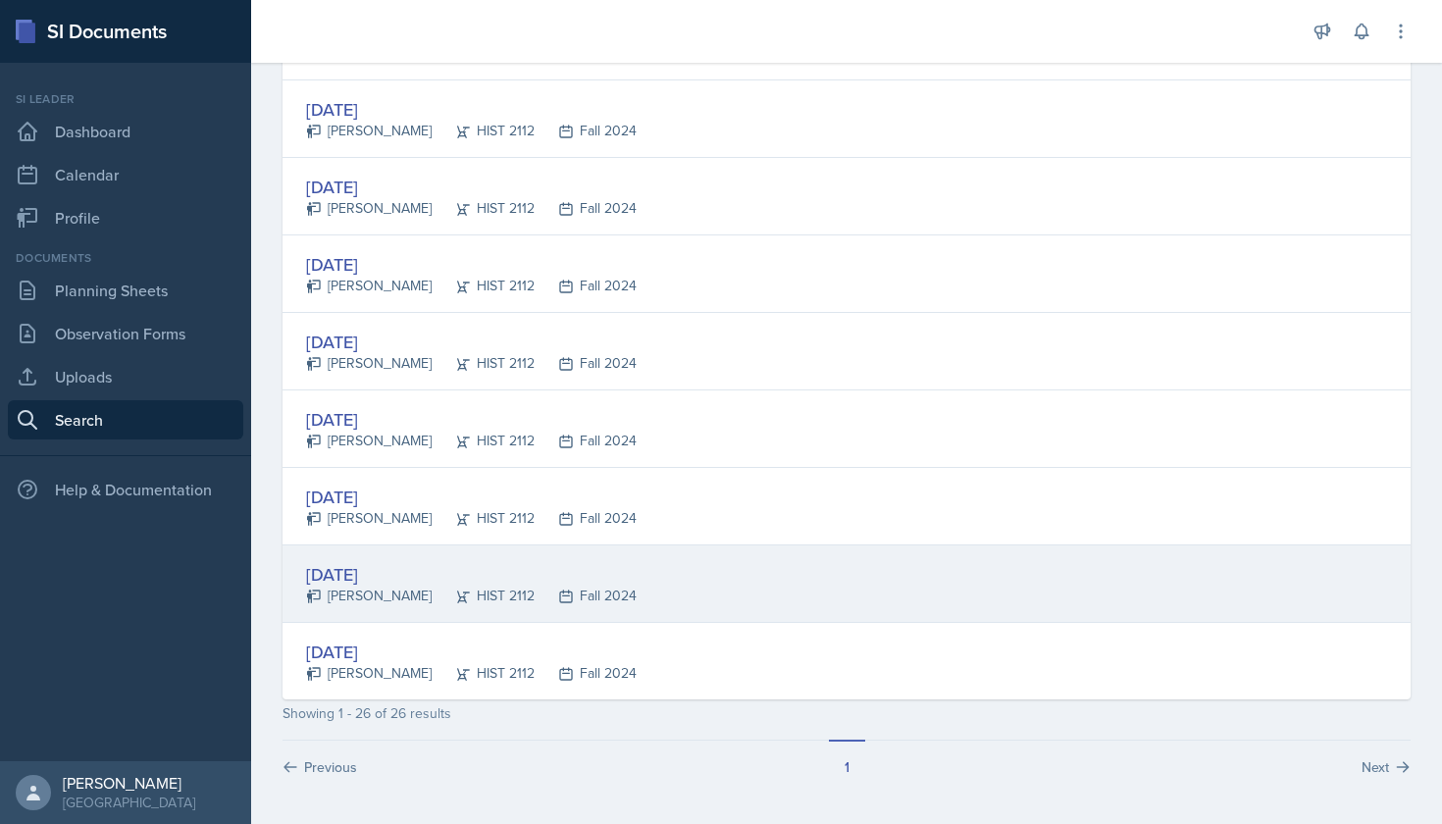
click at [393, 569] on div "[DATE]" at bounding box center [471, 574] width 331 height 26
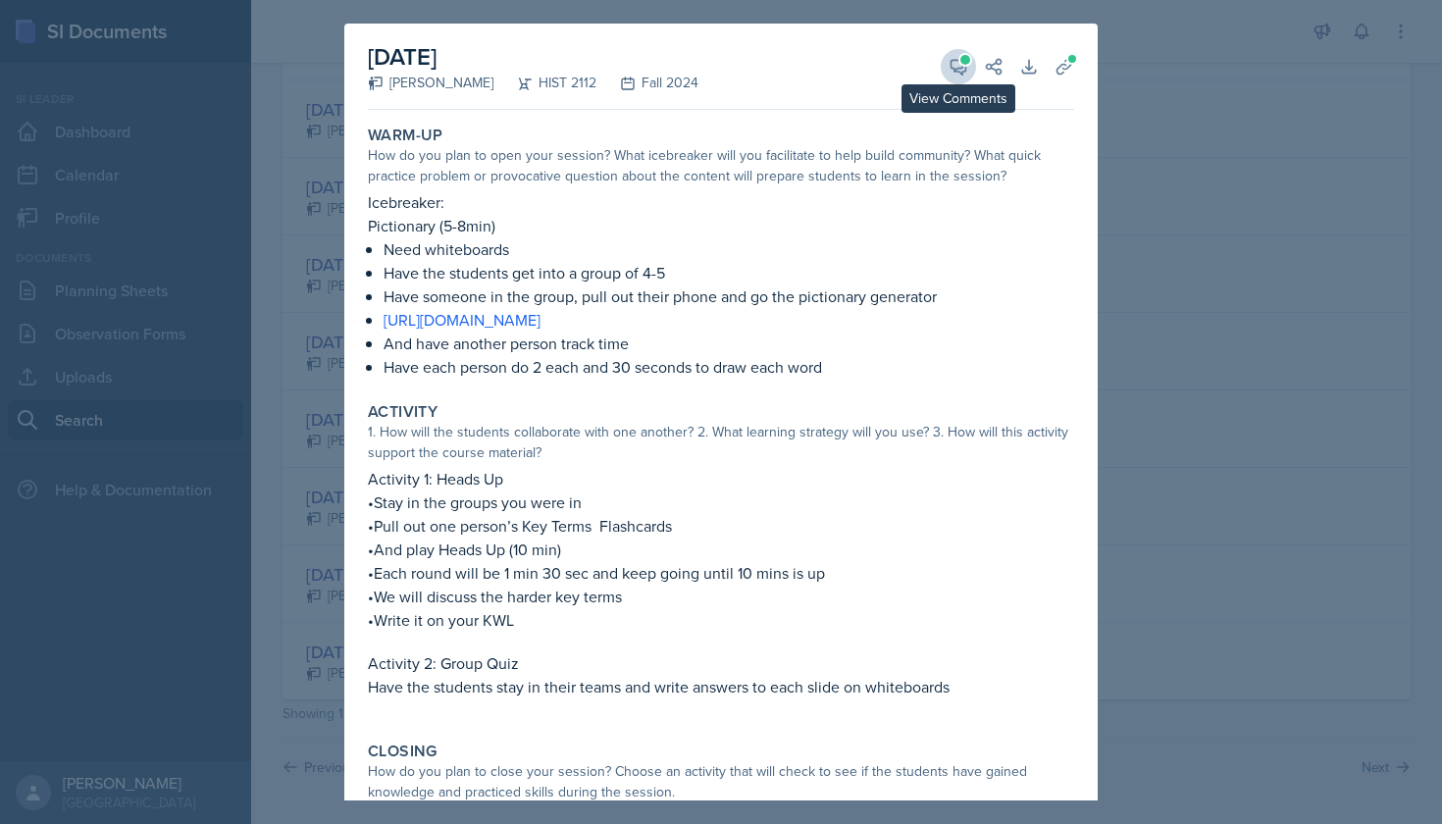
click at [957, 75] on icon at bounding box center [958, 67] width 20 height 20
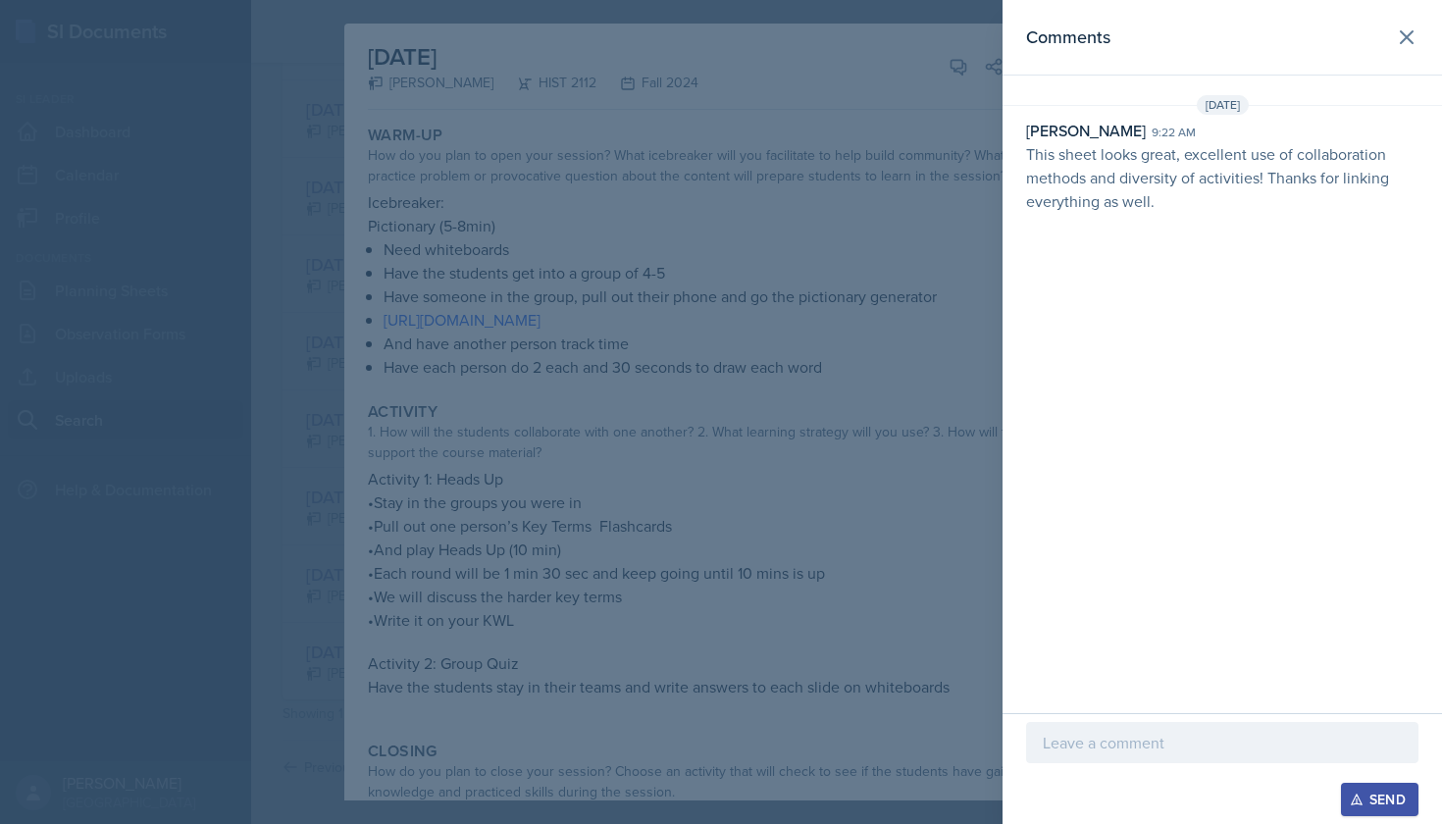
click at [892, 116] on div at bounding box center [721, 412] width 1442 height 824
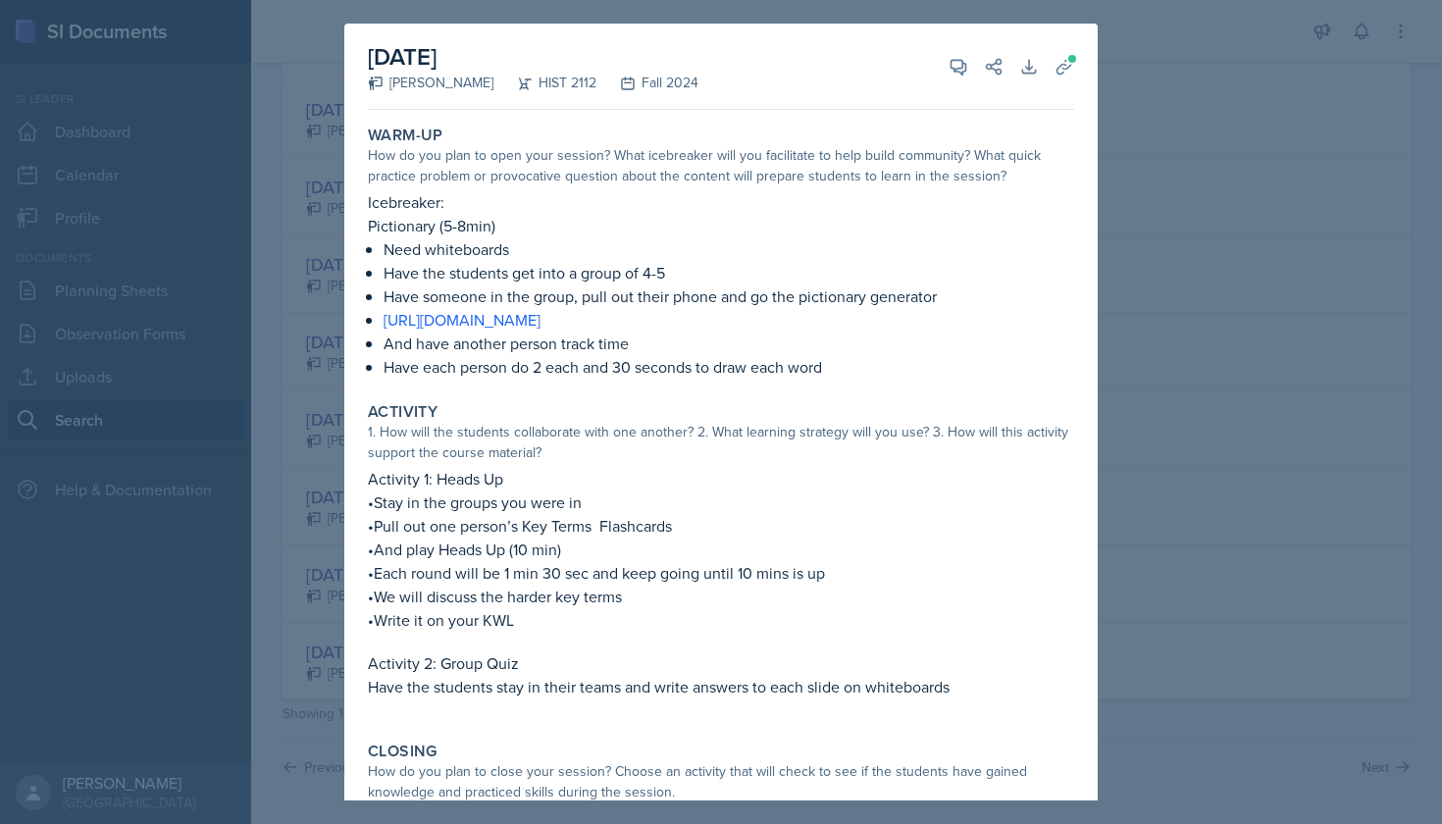
click at [1127, 148] on div at bounding box center [721, 412] width 1442 height 824
